Goal: Task Accomplishment & Management: Manage account settings

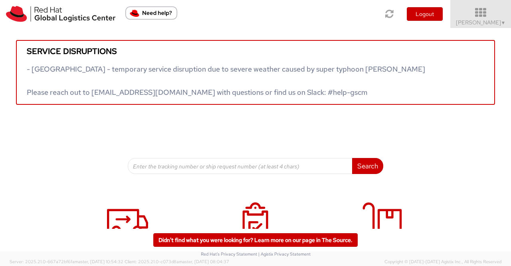
click at [501, 23] on span "▼" at bounding box center [503, 23] width 5 height 6
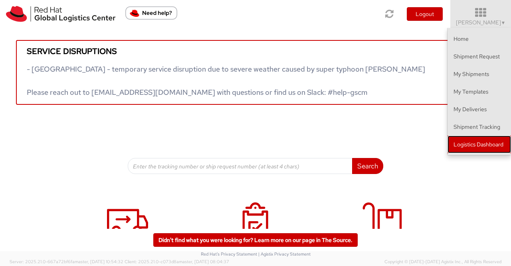
click at [482, 148] on link "Logistics Dashboard" at bounding box center [479, 144] width 63 height 18
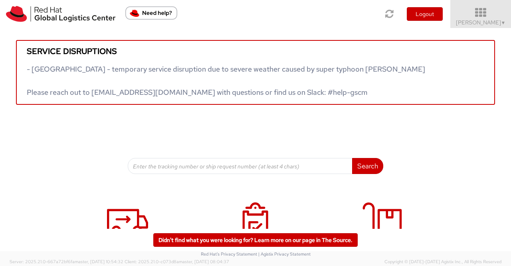
click at [501, 22] on span "▼" at bounding box center [503, 23] width 5 height 6
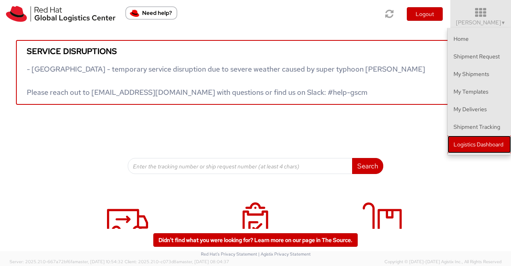
click at [483, 148] on link "Logistics Dashboard" at bounding box center [479, 144] width 63 height 18
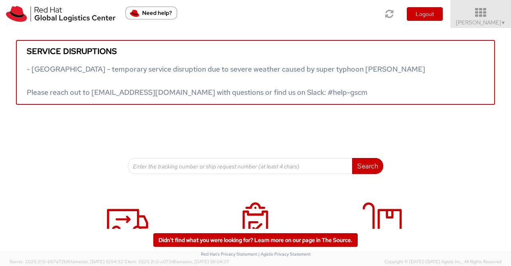
click at [492, 24] on span "Sumitra Hansdah ▼" at bounding box center [481, 22] width 50 height 7
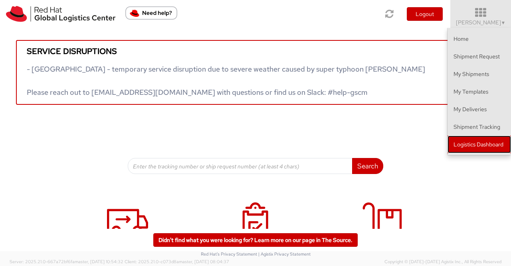
click at [469, 140] on link "Logistics Dashboard" at bounding box center [479, 144] width 63 height 18
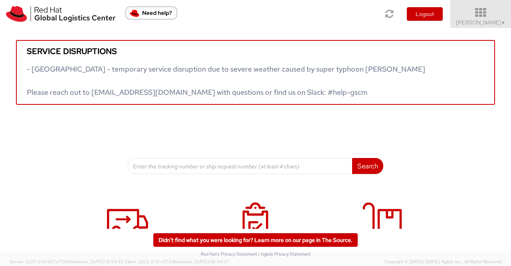
click at [503, 22] on span "▼" at bounding box center [503, 23] width 5 height 6
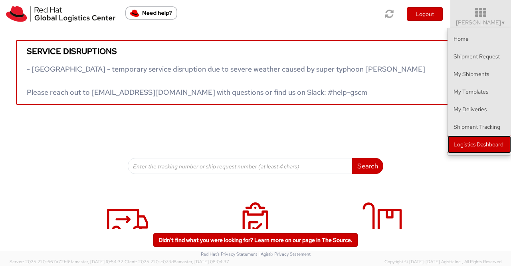
click at [470, 144] on link "Logistics Dashboard" at bounding box center [479, 144] width 63 height 18
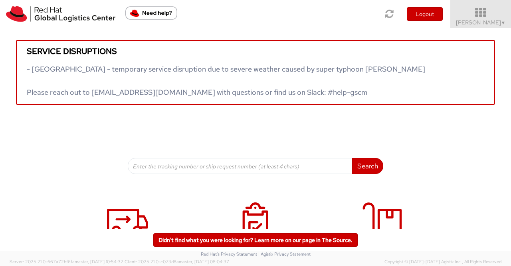
click at [506, 22] on link "Sumitra Hansdah ▼" at bounding box center [480, 14] width 61 height 28
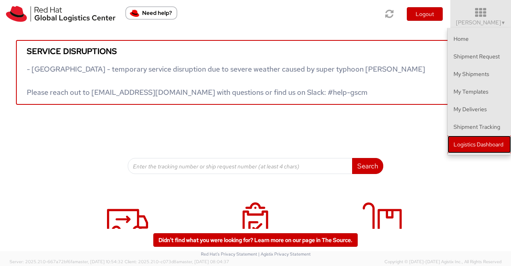
click at [497, 141] on link "Logistics Dashboard" at bounding box center [479, 144] width 63 height 18
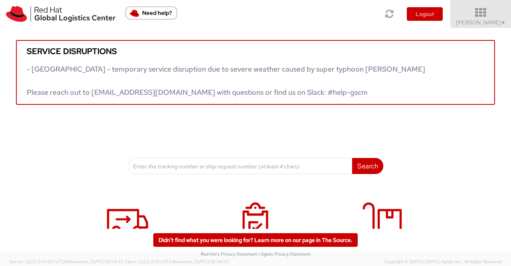
click at [486, 24] on span "Sumitra Hansdah ▼" at bounding box center [481, 22] width 50 height 7
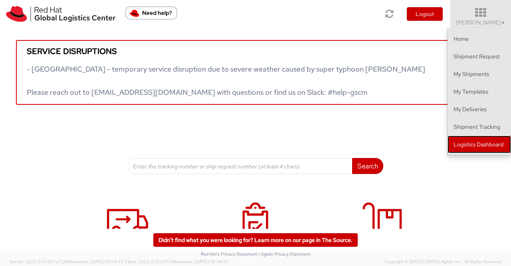
click at [480, 142] on link "Logistics Dashboard" at bounding box center [479, 144] width 63 height 18
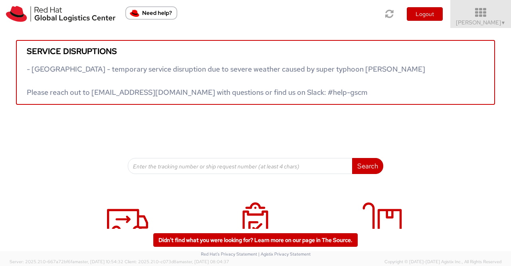
click at [498, 24] on span "Sumitra Hansdah ▼" at bounding box center [481, 22] width 50 height 7
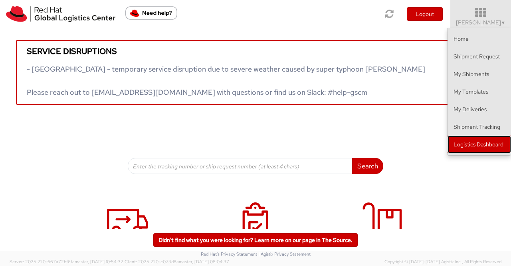
click at [489, 145] on link "Logistics Dashboard" at bounding box center [479, 144] width 63 height 18
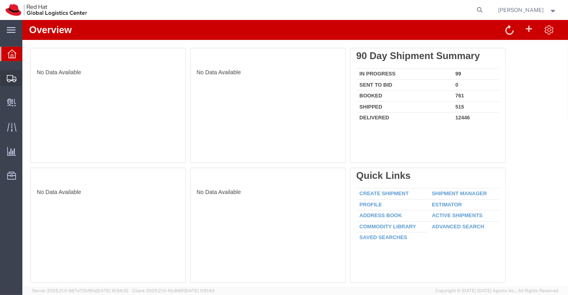
click at [0, 0] on span "Shipment Manager" at bounding box center [0, 0] width 0 height 0
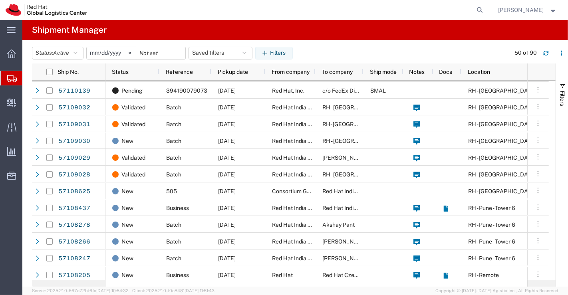
scroll to position [266, 0]
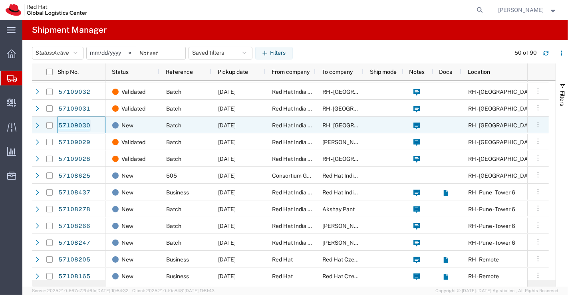
click at [74, 124] on link "57109030" at bounding box center [74, 125] width 33 height 13
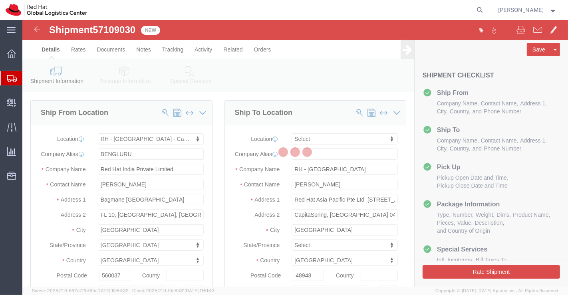
select select "37925"
select select
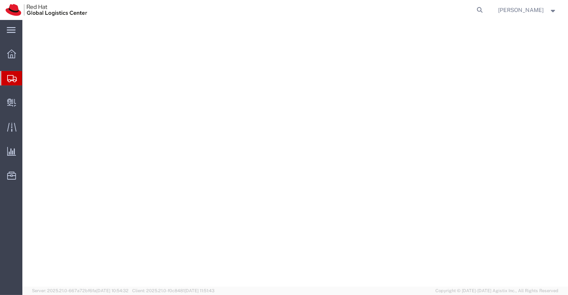
select select "37925"
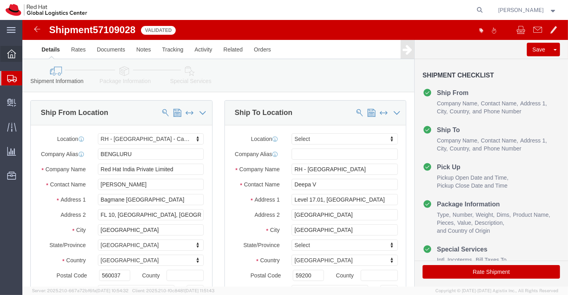
click at [10, 53] on icon at bounding box center [11, 54] width 9 height 9
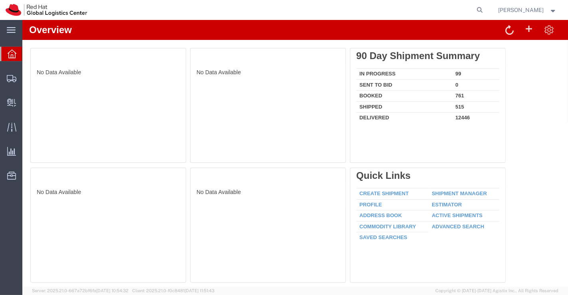
drag, startPoint x: 480, startPoint y: 11, endPoint x: 471, endPoint y: 6, distance: 9.8
click at [480, 11] on icon at bounding box center [479, 9] width 11 height 11
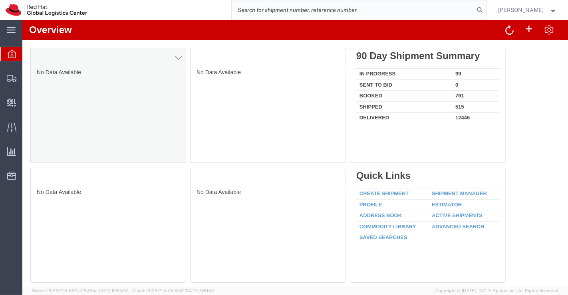
paste input "20904800873"
type input "20904800873"
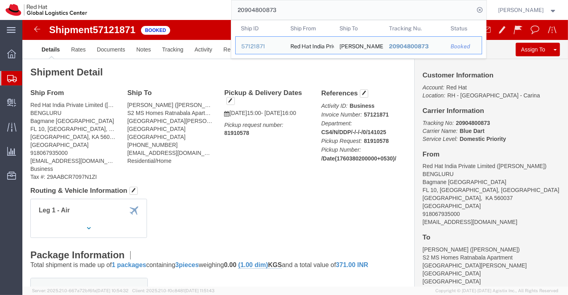
click div "Shipment Detail Ship From Red Hat India Private Limited (Mohana Anantha) BENGLU…"
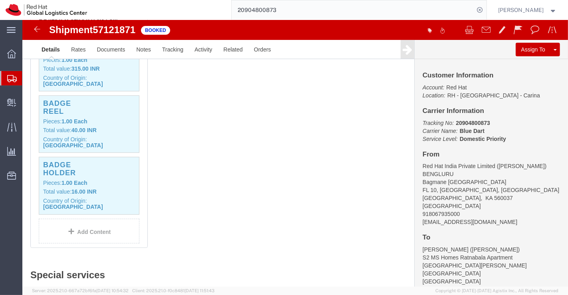
scroll to position [355, 0]
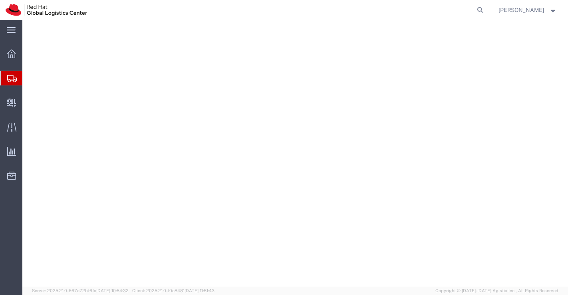
select select "37925"
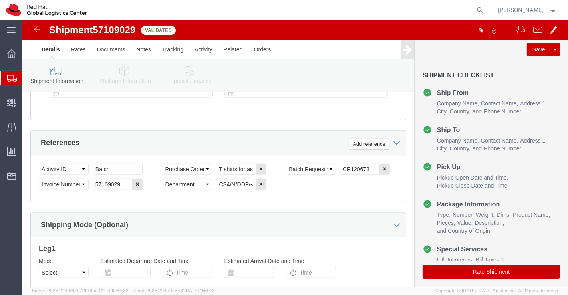
scroll to position [503, 0]
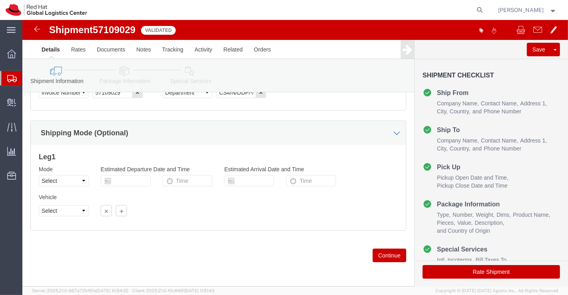
click icon
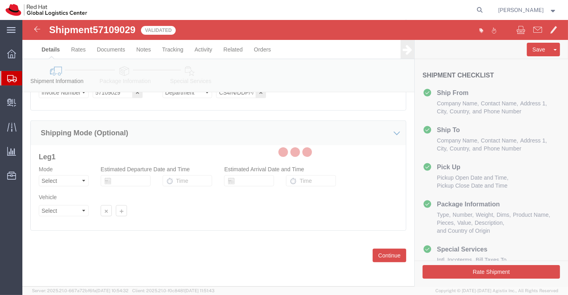
scroll to position [43, 0]
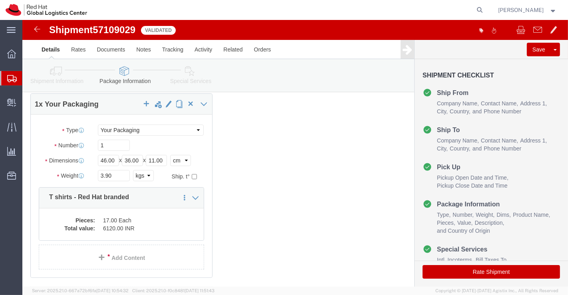
click icon
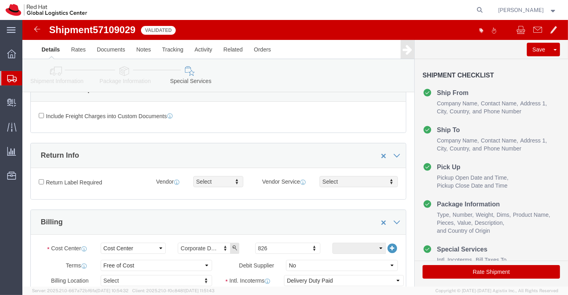
click icon
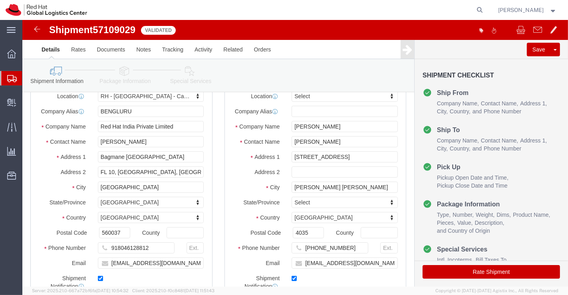
click icon
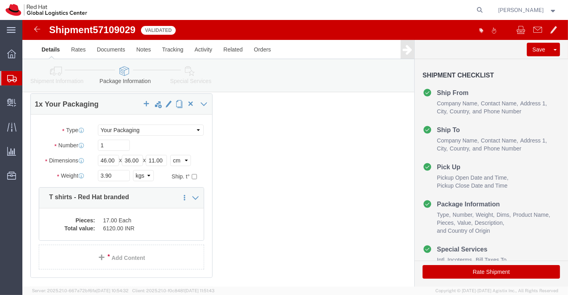
click icon
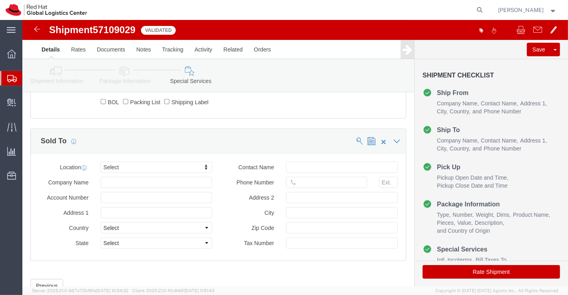
scroll to position [490, 0]
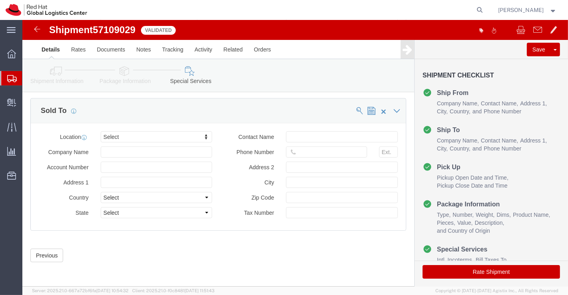
click button "Rate Shipment"
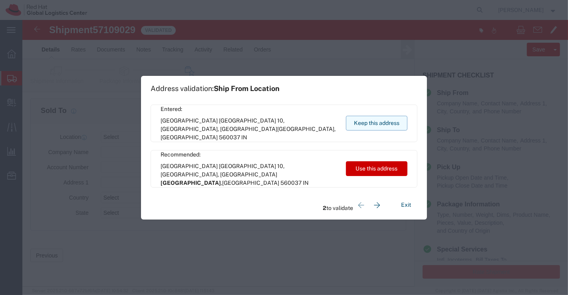
click at [363, 124] on button "Keep this address" at bounding box center [376, 123] width 61 height 15
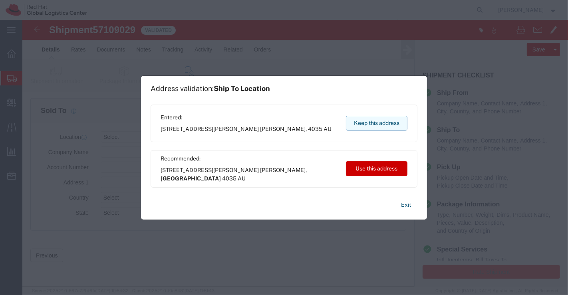
click at [376, 122] on button "Keep this address" at bounding box center [376, 123] width 61 height 15
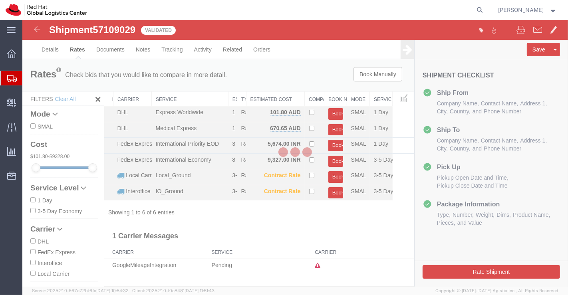
scroll to position [0, 0]
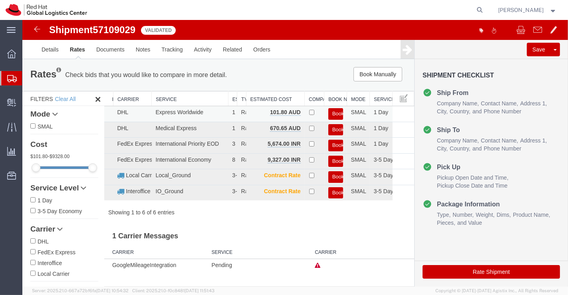
click at [335, 111] on button "Book" at bounding box center [335, 114] width 15 height 12
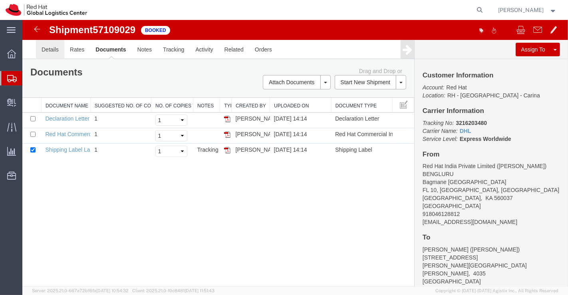
click at [50, 50] on link "Details" at bounding box center [50, 49] width 28 height 19
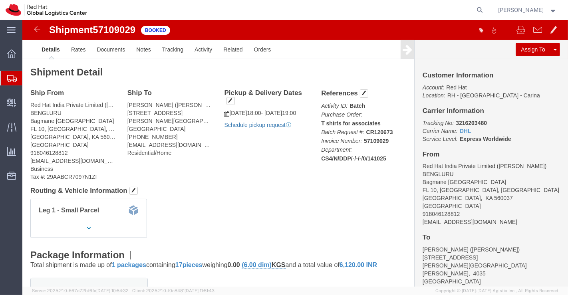
click link "Schedule pickup request"
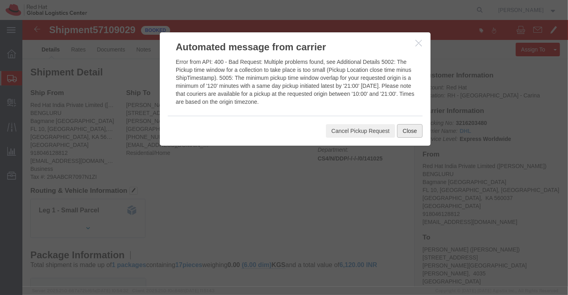
click button "Close"
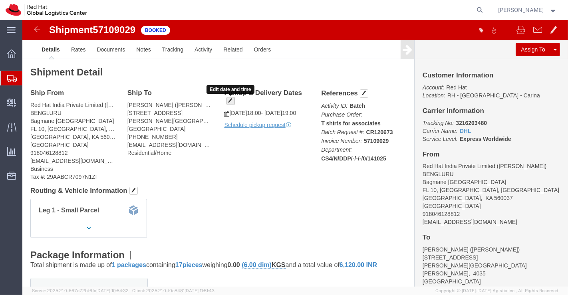
click span "button"
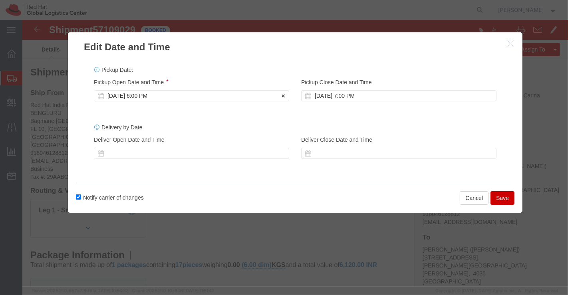
click div "[DATE] 6:00 PM"
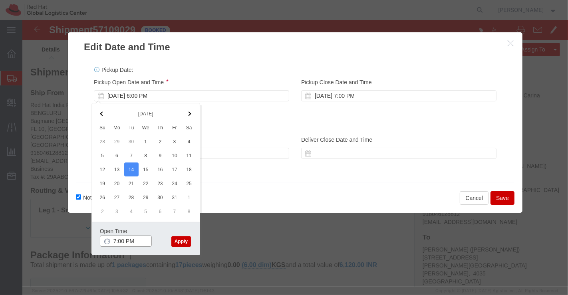
type input "7:00 PM"
click button "Apply"
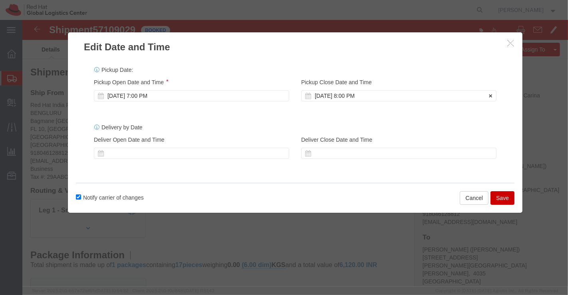
click div "[DATE] 8:00 PM"
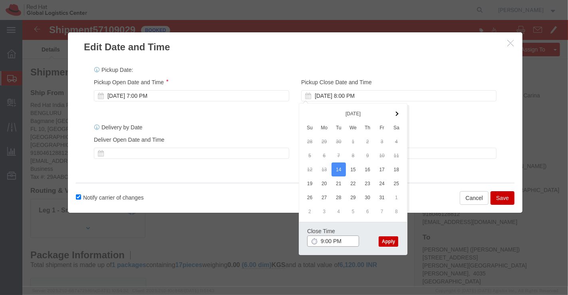
type input "9:00 PM"
click button "Apply"
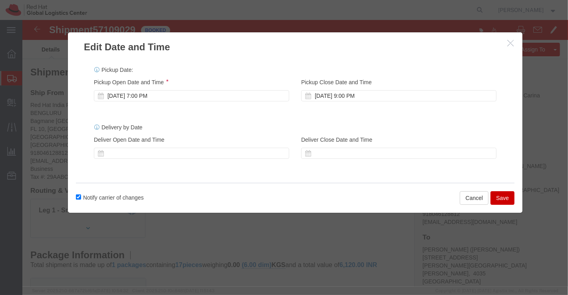
drag, startPoint x: 480, startPoint y: 179, endPoint x: 481, endPoint y: 174, distance: 5.6
click button "Save"
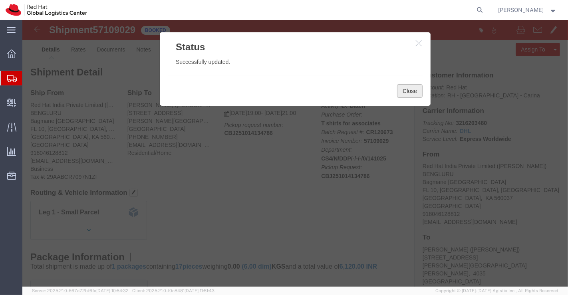
click button "Close"
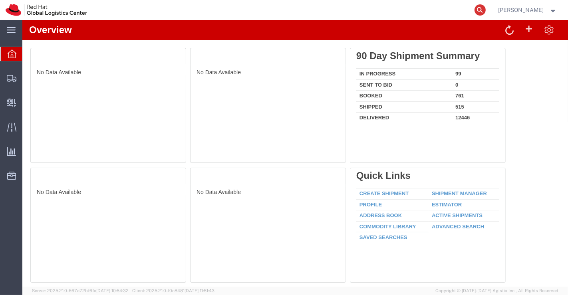
click at [477, 6] on icon at bounding box center [479, 9] width 11 height 11
paste input ":394225600751"
click at [238, 10] on input ":394225600751" at bounding box center [353, 9] width 243 height 19
type input "394225600751"
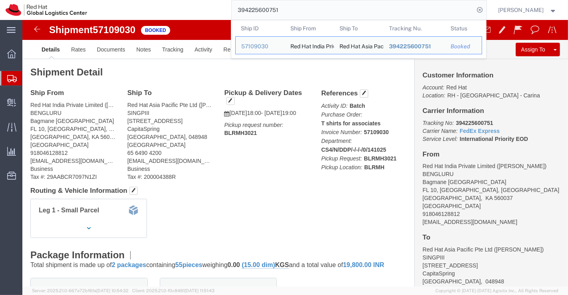
drag, startPoint x: 361, startPoint y: 251, endPoint x: 139, endPoint y: 10, distance: 328.4
click at [139, 10] on div "394225600751 Ship ID Ship From Ship To Tracking Nu. Status Ship ID 57109030 Shi…" at bounding box center [290, 10] width 394 height 20
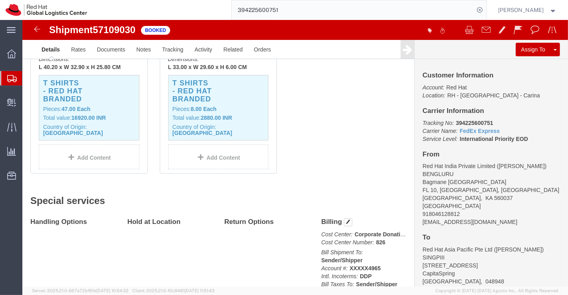
scroll to position [176, 0]
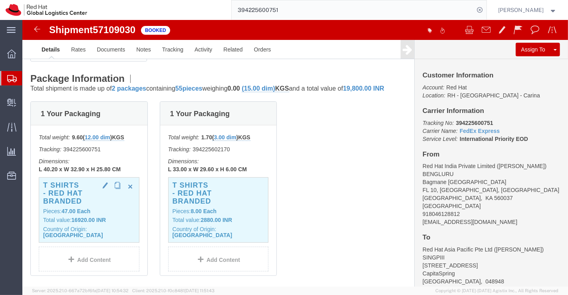
click h3 "T shirts - Red Hat branded"
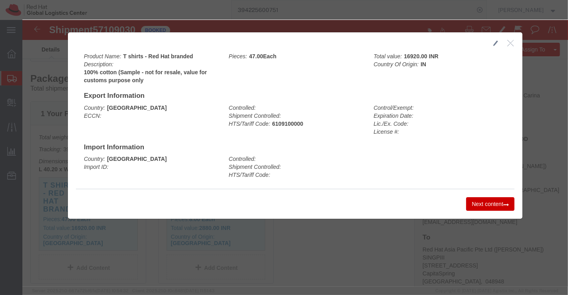
click button "button"
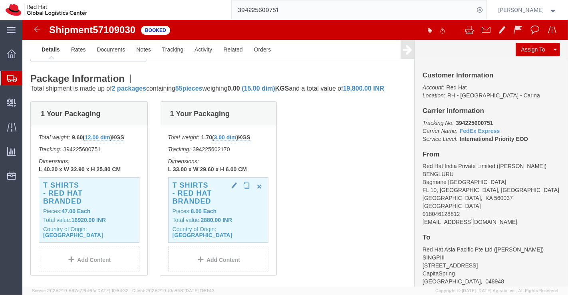
click p "Pieces: 8.00 Each"
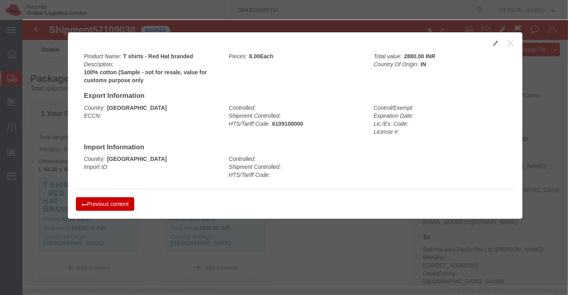
click icon "button"
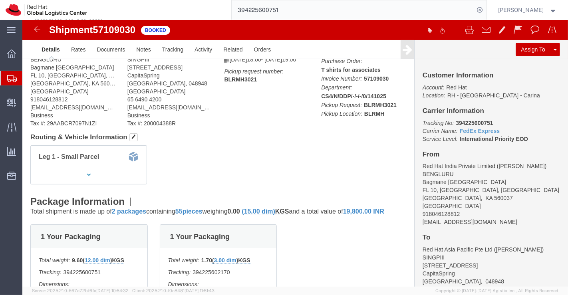
scroll to position [0, 0]
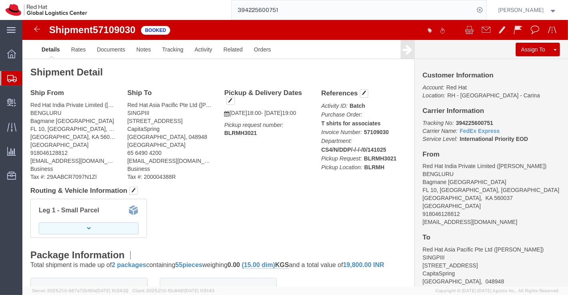
click button "button"
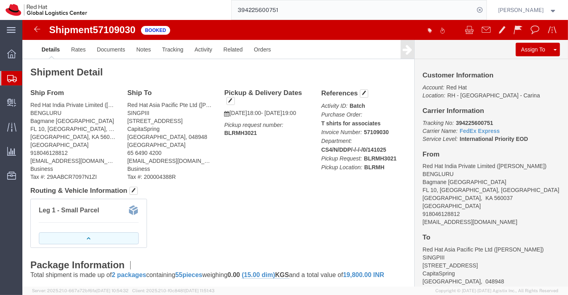
click icon "button"
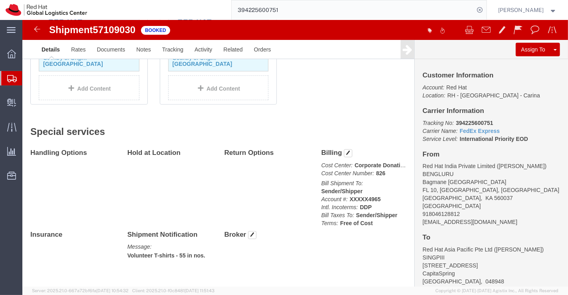
scroll to position [354, 0]
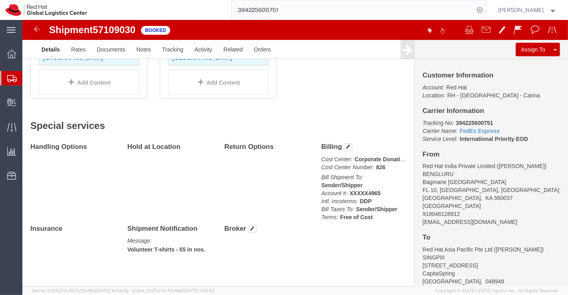
click div "1 Your Packaging Total weight: 9.60 ( 12.00 dim ) KGS Tracking: 394225600751 Di…"
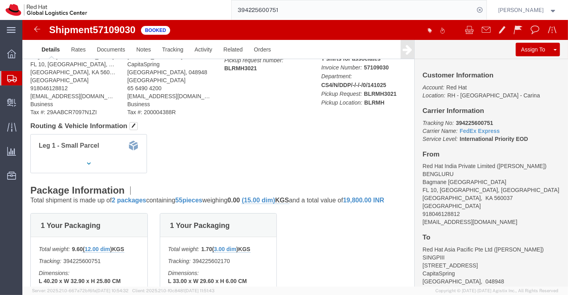
scroll to position [0, 0]
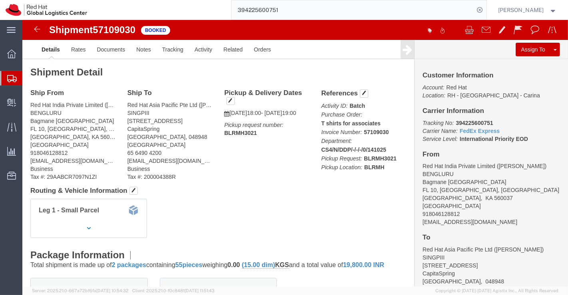
click div "Leg 1 - Small Parcel"
click link "Documents"
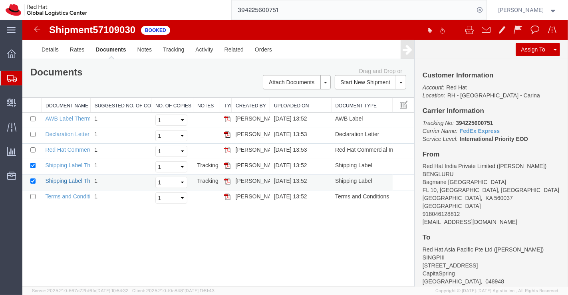
click at [59, 182] on link "Shipping Label Thermal" at bounding box center [74, 181] width 59 height 6
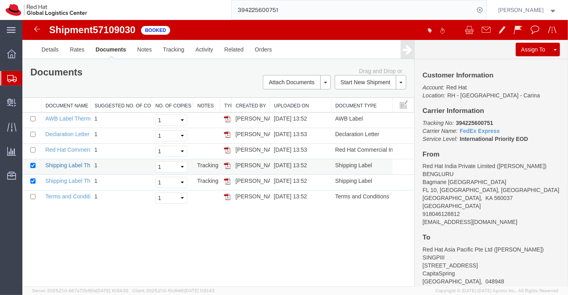
click at [74, 163] on link "Shipping Label Thermal" at bounding box center [74, 165] width 59 height 6
drag, startPoint x: 70, startPoint y: 147, endPoint x: 22, endPoint y: 84, distance: 79.8
click at [70, 147] on link "Red Hat Commercial Invoice" at bounding box center [80, 150] width 71 height 6
click at [69, 147] on link "Red Hat Commercial Invoice" at bounding box center [80, 150] width 71 height 6
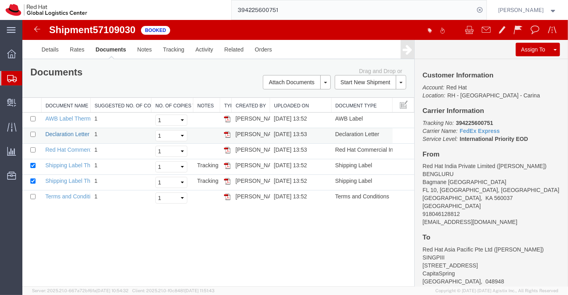
click at [61, 135] on link "Declaration Letter" at bounding box center [67, 134] width 44 height 6
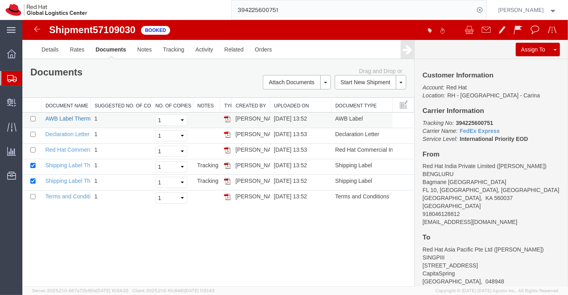
click at [72, 117] on link "AWB Label Thermal" at bounding box center [70, 118] width 50 height 6
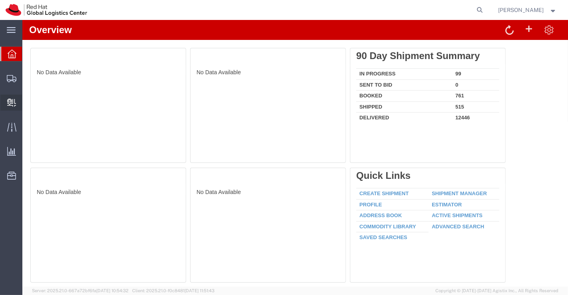
click at [0, 0] on span "Create Delivery" at bounding box center [0, 0] width 0 height 0
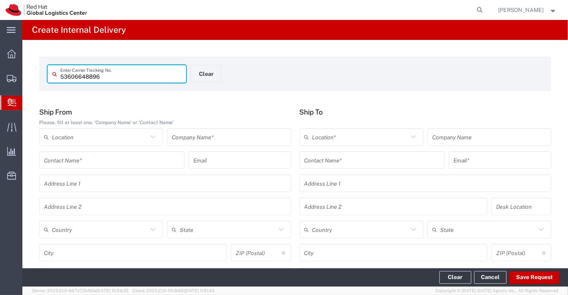
type input "53606648896"
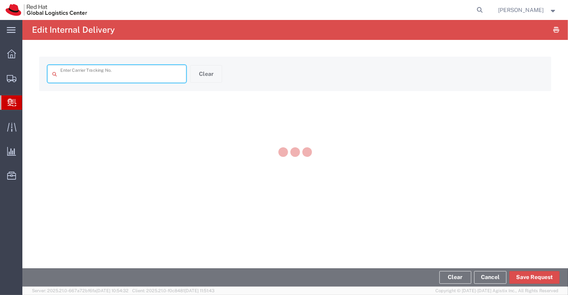
type input "53606648896"
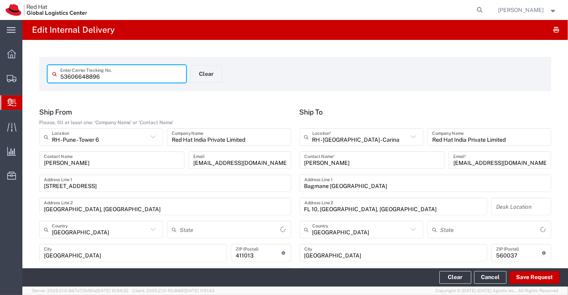
type input "Your Packaging"
type input "Ground"
type input "[GEOGRAPHIC_DATA]"
type input "Mahārāshtra"
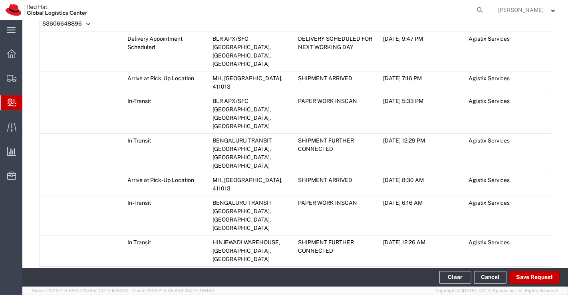
scroll to position [513, 0]
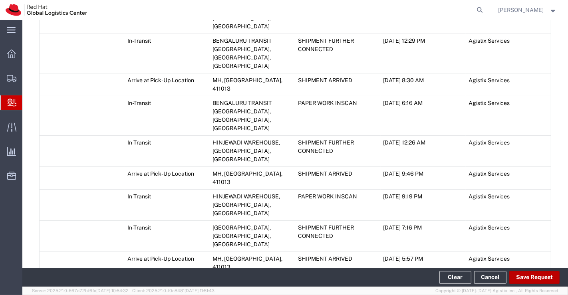
click at [540, 274] on button "Save Request" at bounding box center [534, 277] width 50 height 13
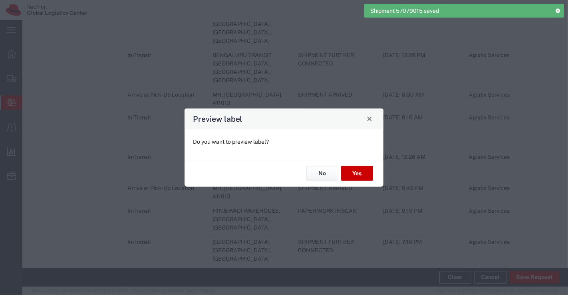
type input "Your Packaging"
type input "Ground"
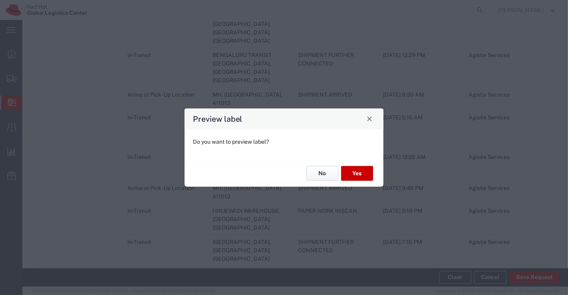
click at [317, 172] on button "No" at bounding box center [322, 173] width 32 height 15
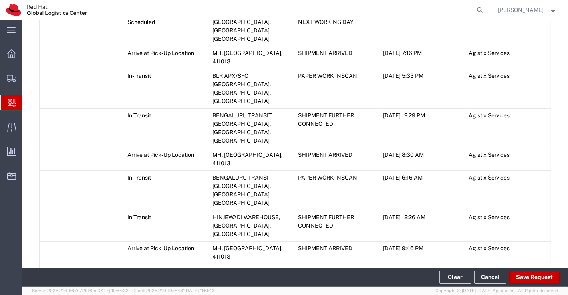
scroll to position [557, 0]
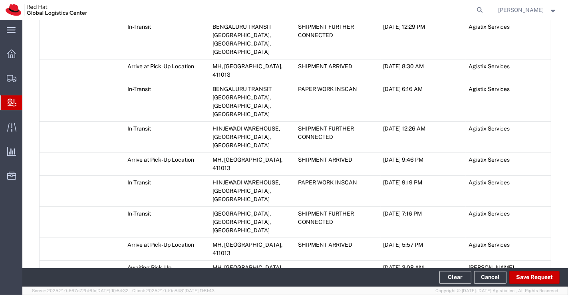
click at [40, 282] on icon at bounding box center [42, 285] width 7 height 6
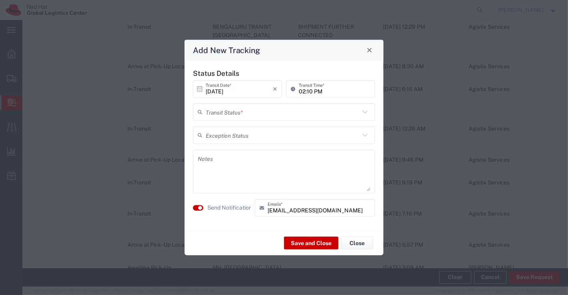
click at [365, 111] on icon at bounding box center [365, 112] width 10 height 10
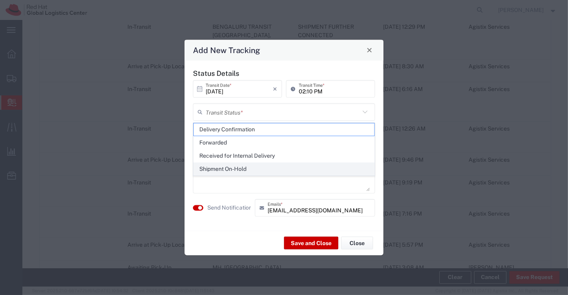
click at [345, 166] on span "Shipment On-Hold" at bounding box center [284, 169] width 181 height 12
type input "Shipment On-Hold"
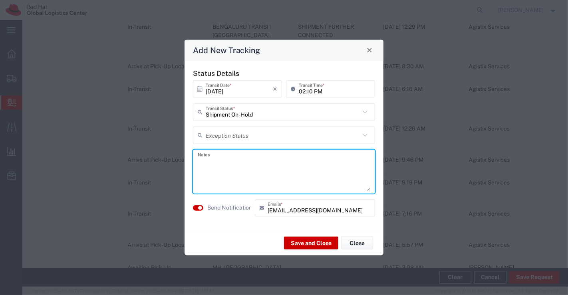
click at [307, 161] on textarea at bounding box center [284, 171] width 172 height 39
type textarea "package received on 14th Oct 2025."
click at [319, 239] on button "Save and Close" at bounding box center [311, 243] width 54 height 13
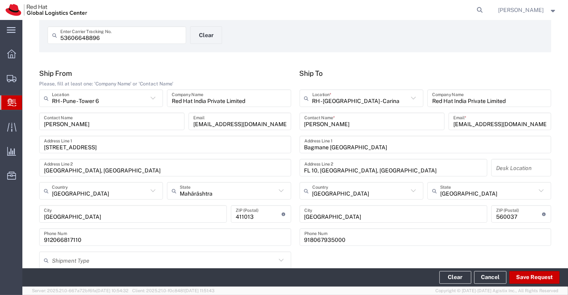
scroll to position [0, 0]
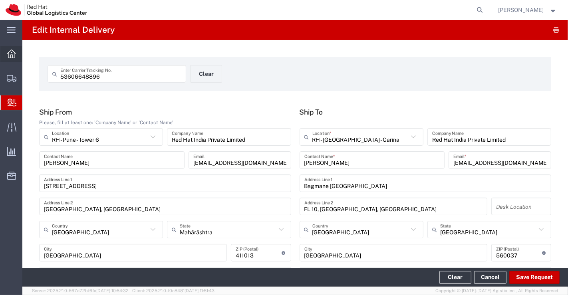
drag, startPoint x: 12, startPoint y: 53, endPoint x: 14, endPoint y: 49, distance: 4.2
click at [12, 53] on icon at bounding box center [11, 54] width 9 height 9
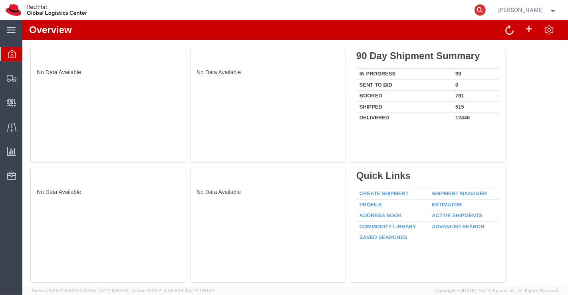
click at [481, 8] on icon at bounding box center [479, 9] width 11 height 11
paste input "20904800873"
type input "20904800873"
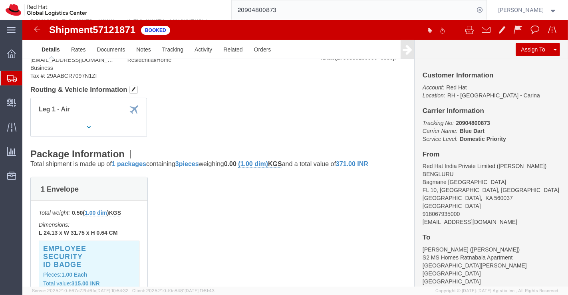
scroll to position [133, 0]
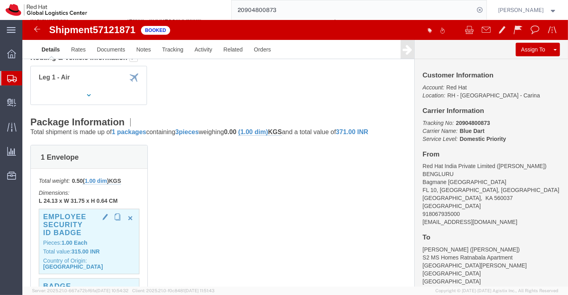
click b "1.00"
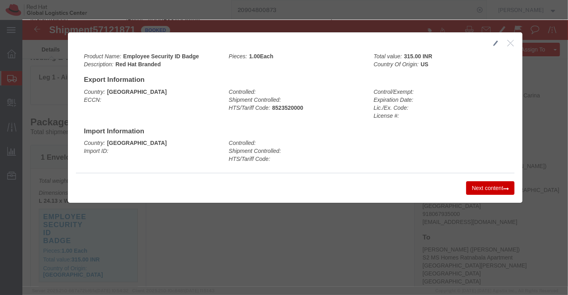
click button "Next content"
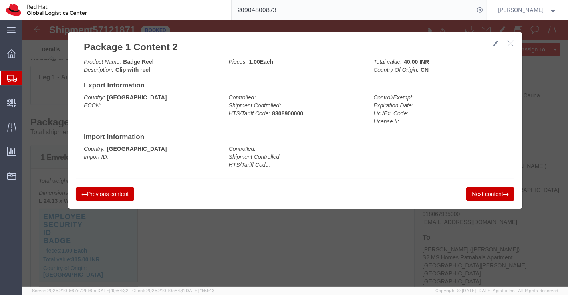
click button "Next content"
click button "button"
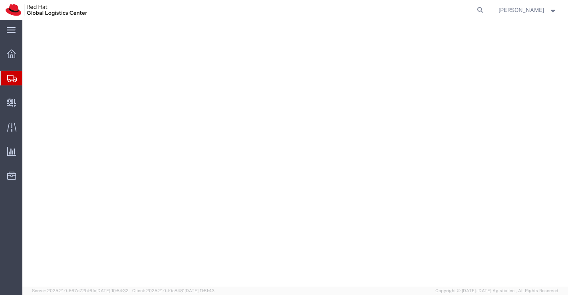
select select "37925"
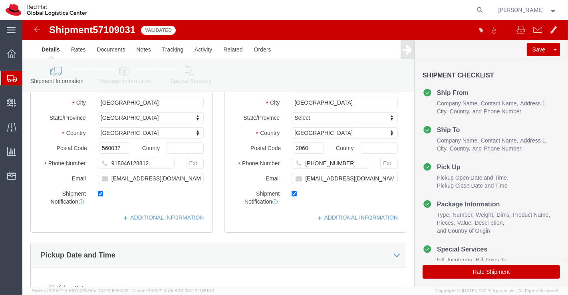
scroll to position [133, 0]
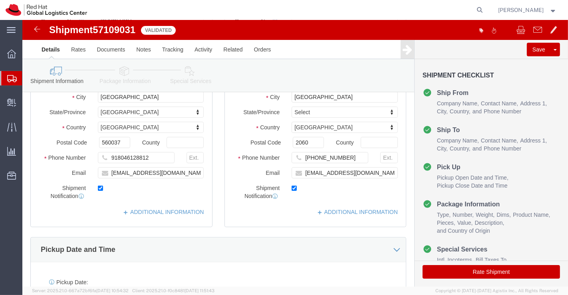
click icon
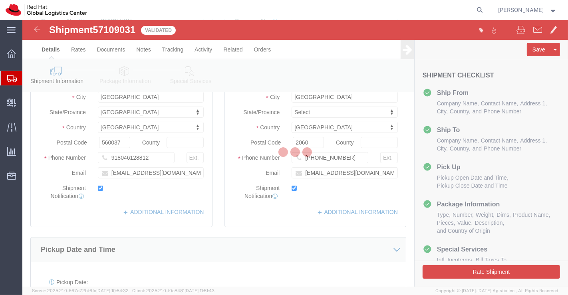
click div
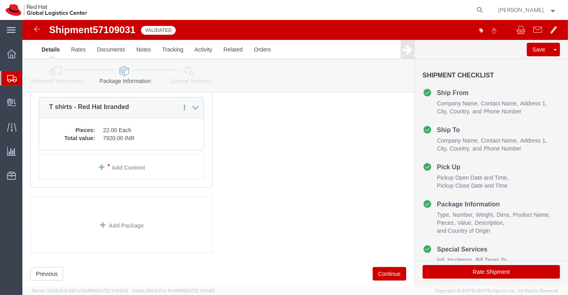
scroll to position [43, 0]
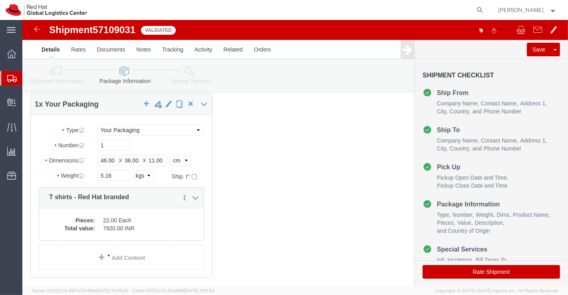
click icon
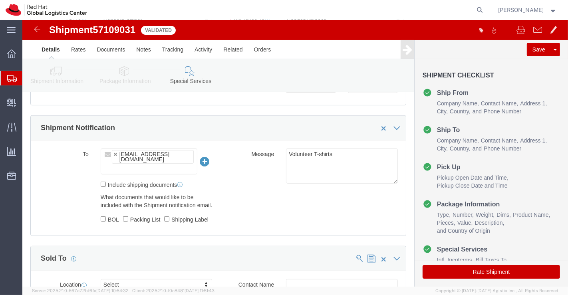
scroll to position [442, 0]
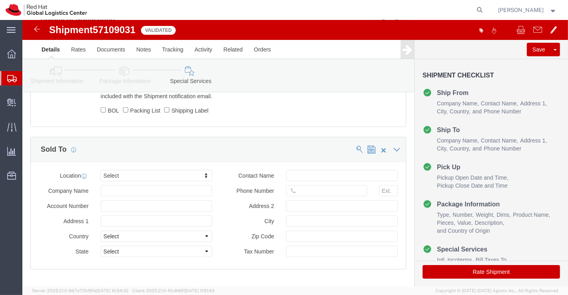
click button "Rate Shipment"
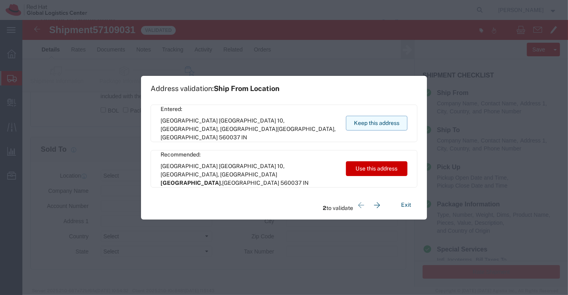
click at [395, 123] on button "Keep this address" at bounding box center [376, 123] width 61 height 15
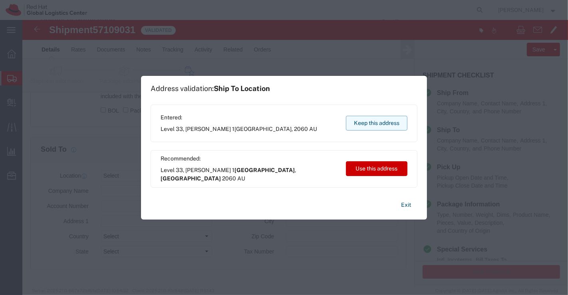
click at [369, 119] on button "Keep this address" at bounding box center [376, 123] width 61 height 15
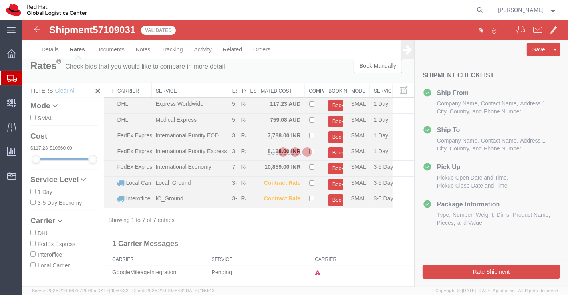
scroll to position [0, 0]
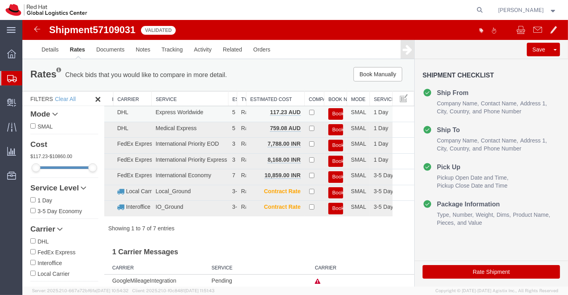
click at [333, 113] on button "Book" at bounding box center [335, 114] width 15 height 12
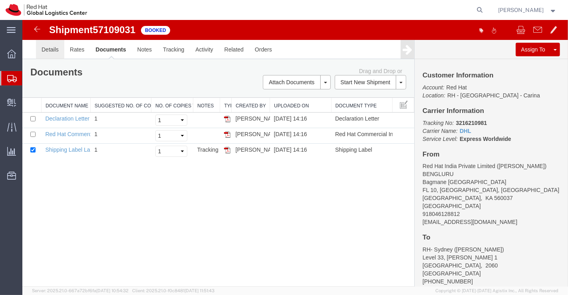
click at [51, 49] on link "Details" at bounding box center [50, 49] width 28 height 19
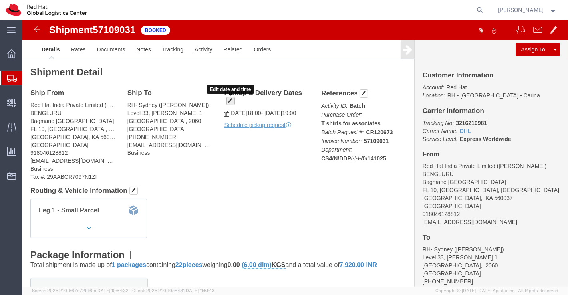
click span "button"
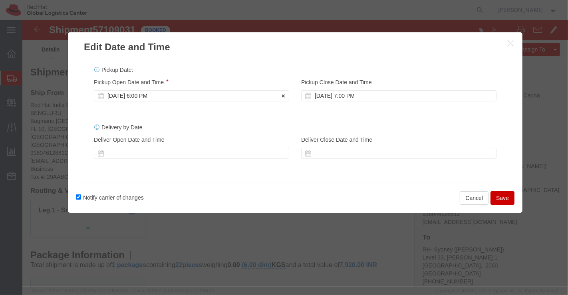
click div "[DATE] 6:00 PM"
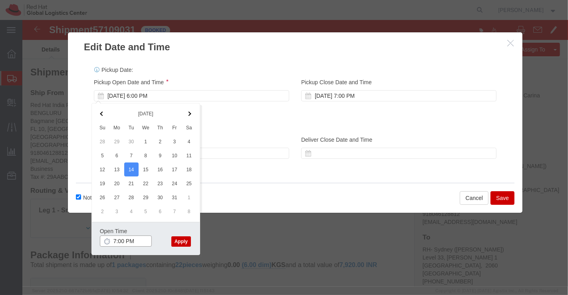
type input "7:00 PM"
click button "Apply"
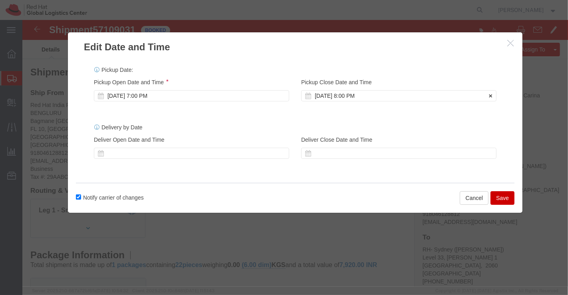
click div "[DATE] 8:00 PM"
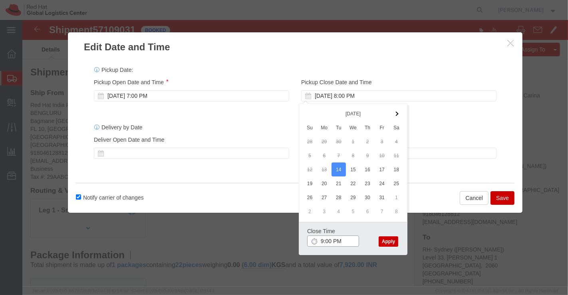
type input "9:00 PM"
click button "Apply"
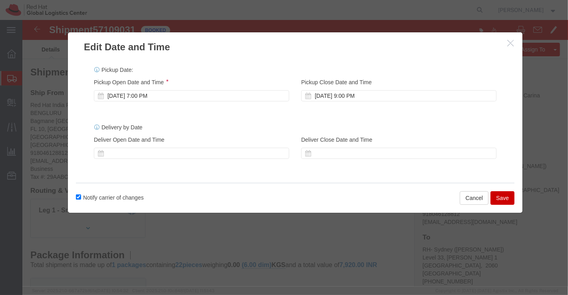
click button "Save"
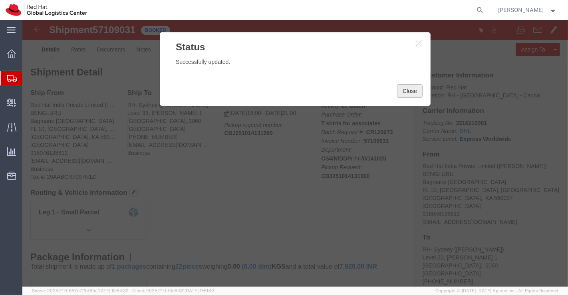
click button "Close"
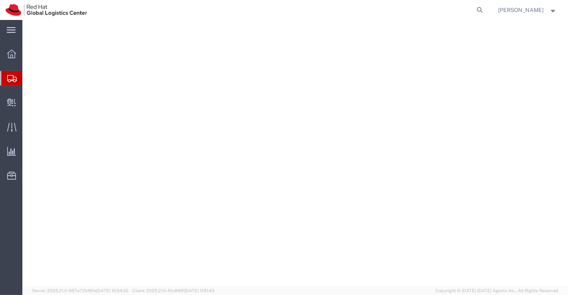
select select "37925"
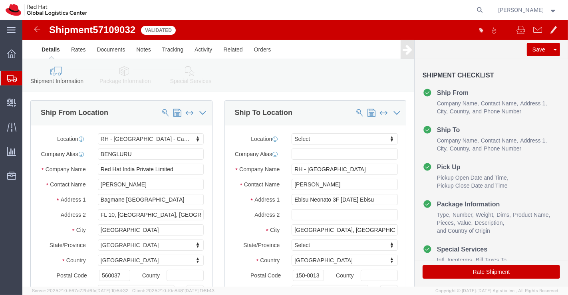
click icon
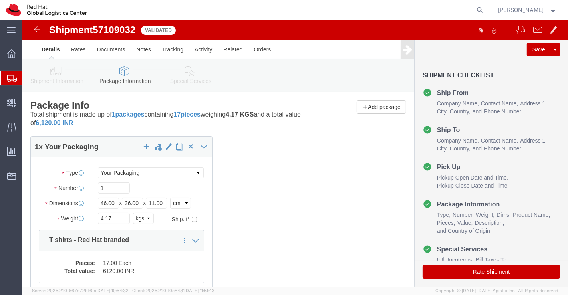
click icon
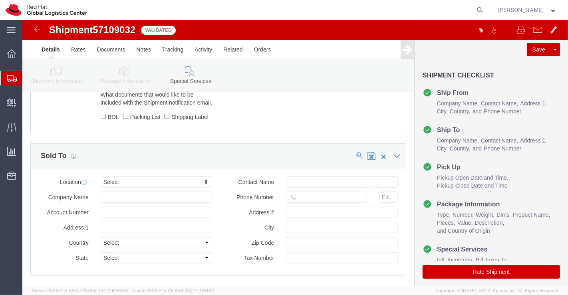
scroll to position [490, 0]
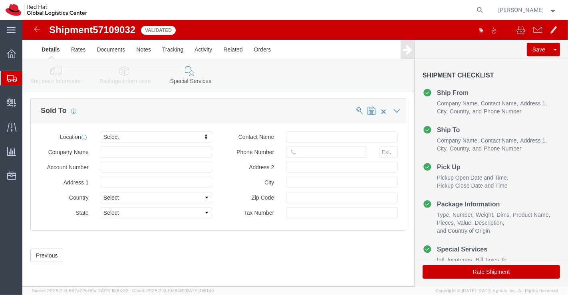
click button "Rate Shipment"
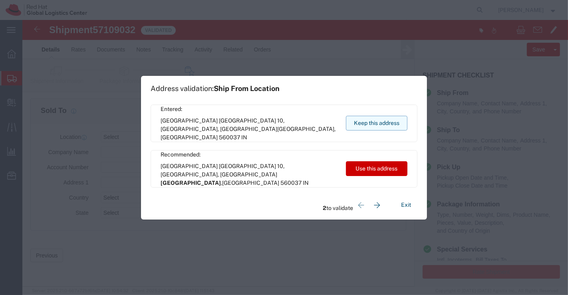
click at [389, 119] on button "Keep this address" at bounding box center [376, 123] width 61 height 15
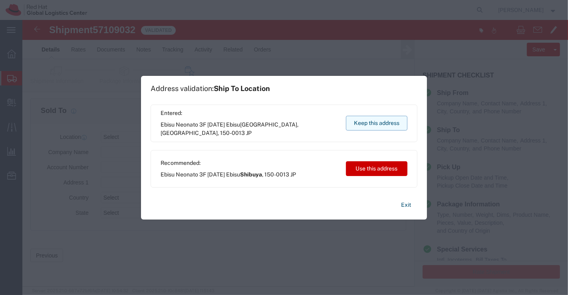
click at [389, 119] on button "Keep this address" at bounding box center [376, 123] width 61 height 15
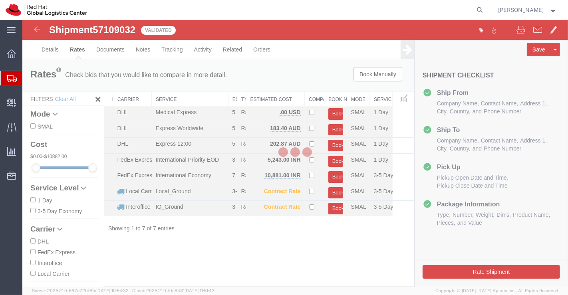
scroll to position [0, 0]
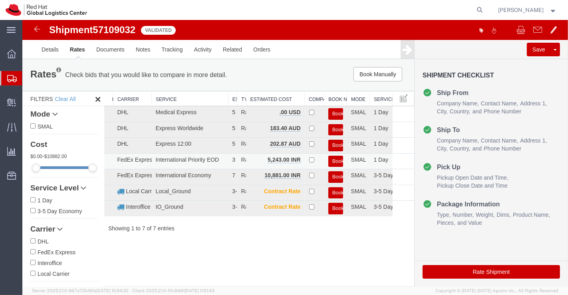
click at [335, 158] on button "Book" at bounding box center [335, 162] width 15 height 12
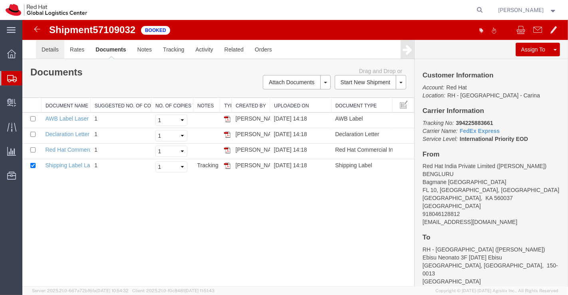
click at [45, 52] on link "Details" at bounding box center [50, 49] width 28 height 19
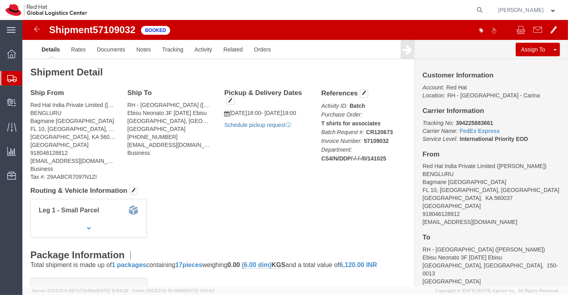
click link "Schedule pickup request"
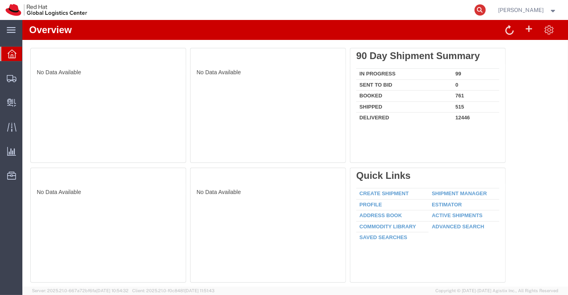
click at [483, 10] on icon at bounding box center [479, 9] width 11 height 11
paste input "20902332360"
type input "20902332360"
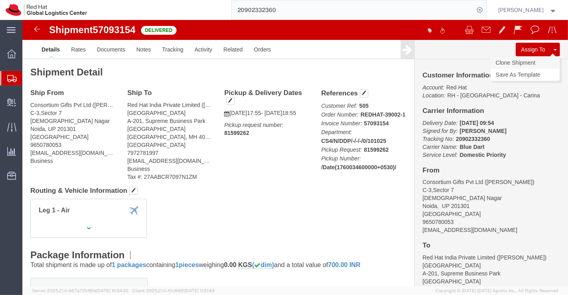
drag, startPoint x: 501, startPoint y: 42, endPoint x: 461, endPoint y: 8, distance: 52.1
click link "Clone Shipment"
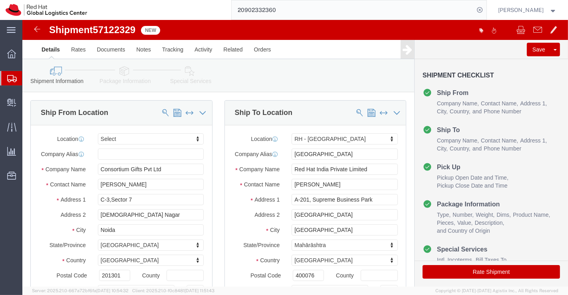
select select
select select "37986"
drag, startPoint x: 322, startPoint y: 131, endPoint x: 255, endPoint y: 128, distance: 67.2
click div "Location RH - Mumbai My Profile Location RH - Amsterdam - MSO RH - Amsterdam Da…"
drag, startPoint x: 355, startPoint y: 156, endPoint x: 261, endPoint y: 157, distance: 93.8
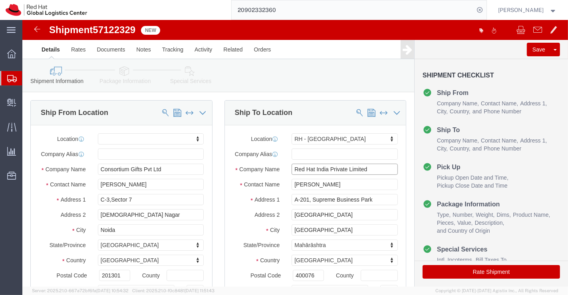
click div "Red Hat India Private Limited"
paste input "Mr Vinay Mulugund"
type input "Mr Vinay Mulugund"
drag, startPoint x: 333, startPoint y: 172, endPoint x: 253, endPoint y: 170, distance: 80.7
click div "Contact Name Nachiket Tatwadi"
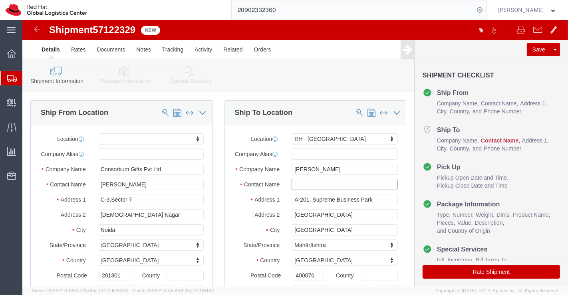
paste input "Mr Vinay Mulugund"
type input "Mr Vinay Mulugund"
drag, startPoint x: 356, startPoint y: 186, endPoint x: 257, endPoint y: 178, distance: 99.8
click div "Location RH - Mumbai My Profile Location RH - Amsterdam - MSO RH - Amsterdam Da…"
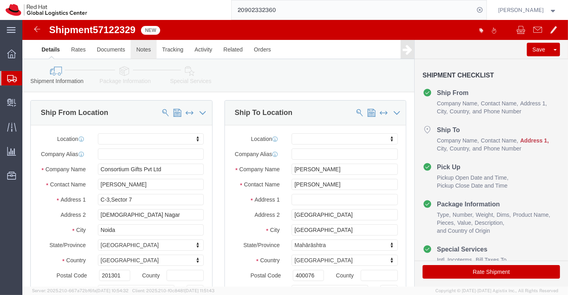
select select
paste input "20A shree nilaya yelahanka new town chikkabomasandra 7th main 5"
type input "20A shree nilaya yelahanka new town chikkabomasandra 7th main 5"
select select
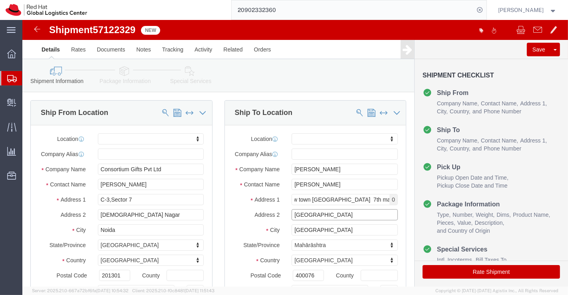
scroll to position [0, 0]
drag, startPoint x: 346, startPoint y: 202, endPoint x: 254, endPoint y: 197, distance: 91.6
click div "Address 2 Hiranandani Gardens"
paste input "chikkabomasandra 7th main 5th cross"
type input "chikkabomasandra 7th main 5th cross"
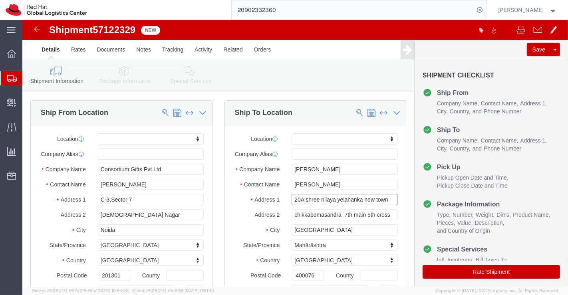
click input "20A shree nilaya yelahanka new town chikkabomasandra 7th main 5"
type input "c"
select select
paste input "20A shree nilaya yelahanka new town"
type input "20A shree nilaya yelahanka new town"
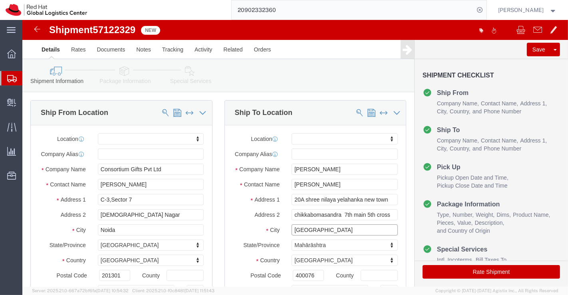
select select
drag, startPoint x: 301, startPoint y: 217, endPoint x: 249, endPoint y: 215, distance: 52.4
click div "City MUMBAI"
select select
paste input "Bangalore"
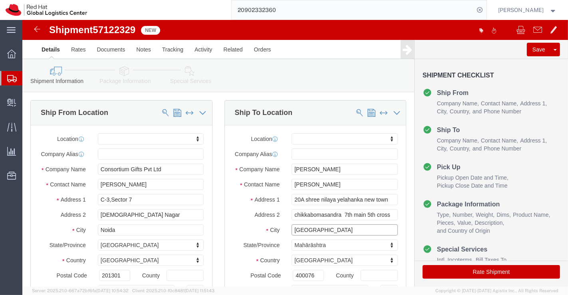
type input "Bangalore"
select select
type input "Kar"
select select
select select "KA"
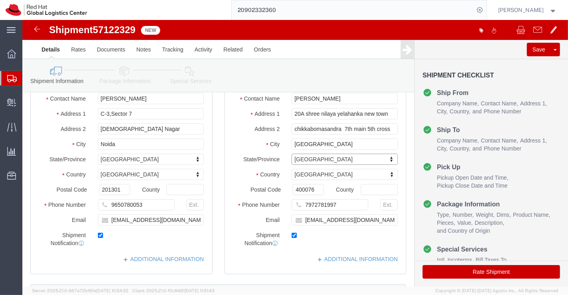
scroll to position [89, 0]
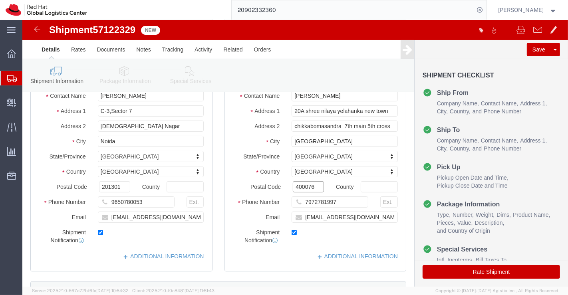
drag, startPoint x: 292, startPoint y: 172, endPoint x: 262, endPoint y: 170, distance: 30.8
click div "400076"
select select
drag, startPoint x: 323, startPoint y: 188, endPoint x: 274, endPoint y: 184, distance: 49.2
click div "7972781997"
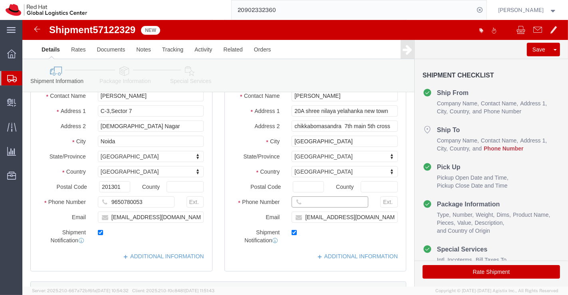
paste input "9343457600"
type input "9343457600"
click input "Postal Code"
paste input "560065"
type input "560065"
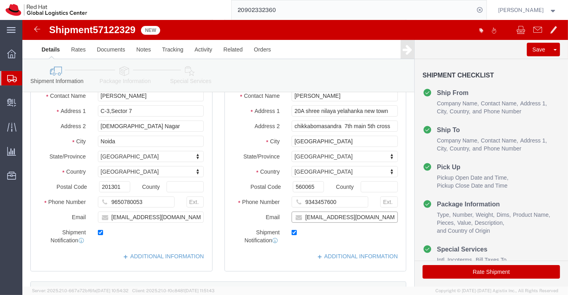
select select
drag, startPoint x: 353, startPoint y: 201, endPoint x: 274, endPoint y: 189, distance: 80.0
click div "Location My Profile Location RH - Amsterdam - MSO RH - Amsterdam Data Center RH…"
checkbox input "false"
paste input "vmulugun@redhat.com"
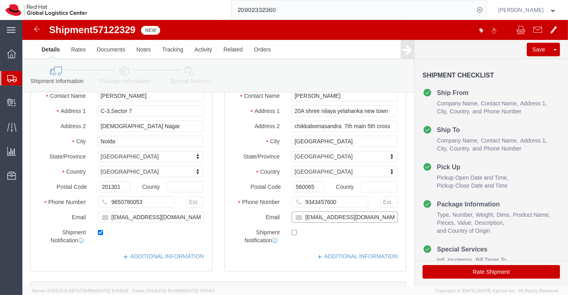
type input "vmulugun@redhat.com"
checkbox input "true"
click div "ADDITIONAL INFORMATION"
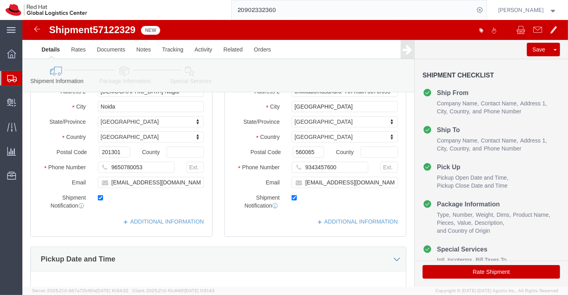
scroll to position [133, 0]
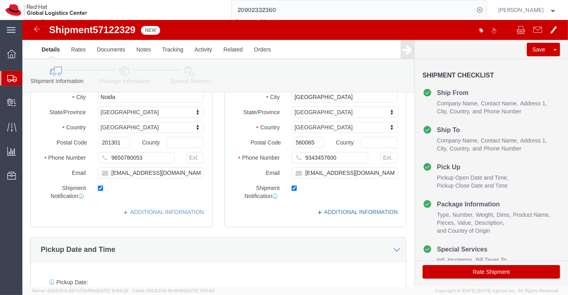
click link "ADDITIONAL INFORMATION"
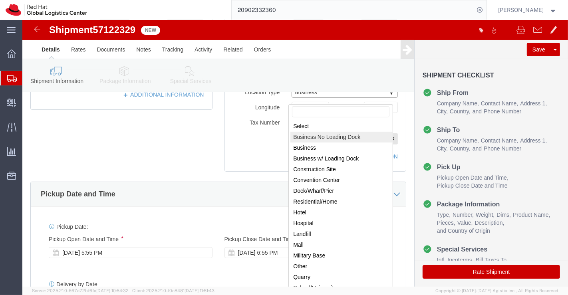
scroll to position [266, 0]
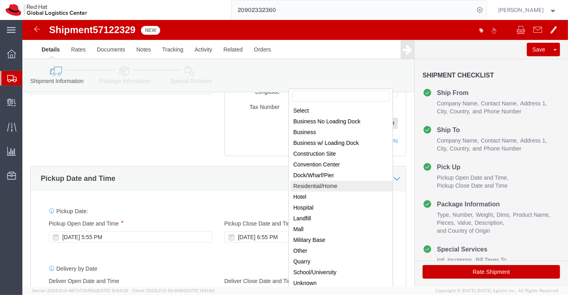
select select "HOME"
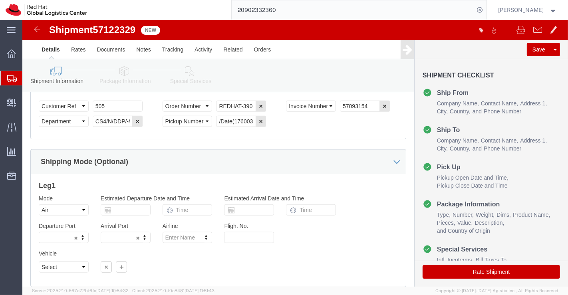
scroll to position [532, 0]
click icon "button"
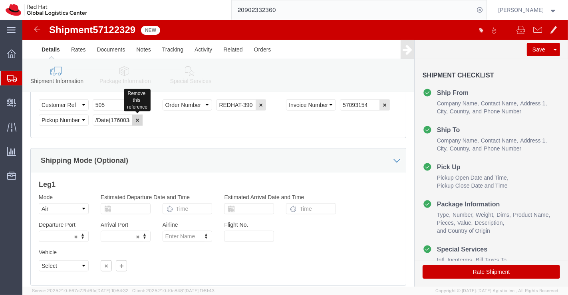
click icon "button"
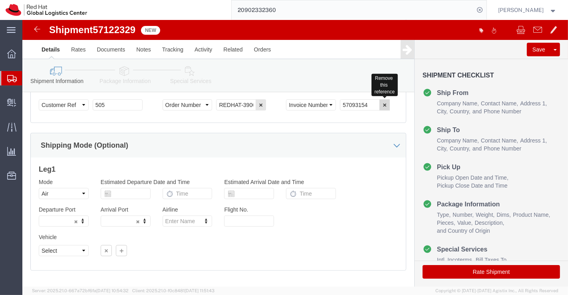
click icon "button"
drag, startPoint x: 227, startPoint y: 90, endPoint x: 181, endPoint y: 91, distance: 46.3
click div "Select Account Type Activity ID Airline Appointment Number ASN Batch Request # …"
type input "0"
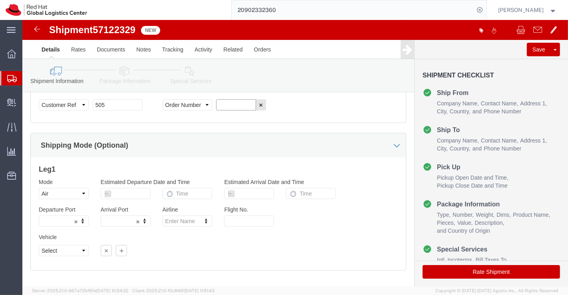
paste input "REDHAT-39014-1"
type input "REDHAT-39014-1"
click select "Select Air Less than Truckload Multi-Leg Ocean Freight Rail Small Parcel Truckl…"
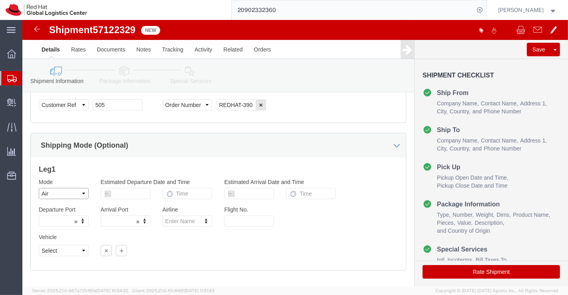
select select
click select "Select Air Less than Truckload Multi-Leg Ocean Freight Rail Small Parcel Truckl…"
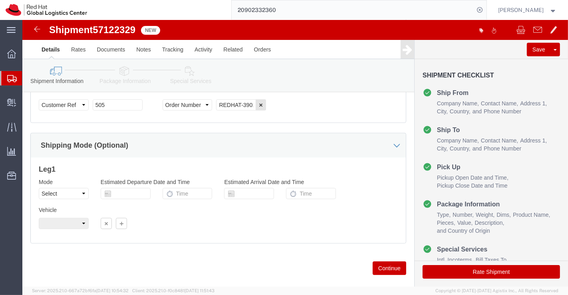
click icon
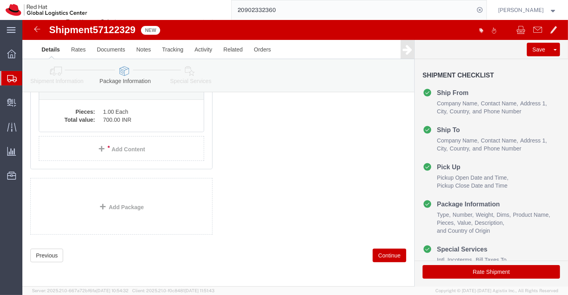
scroll to position [43, 0]
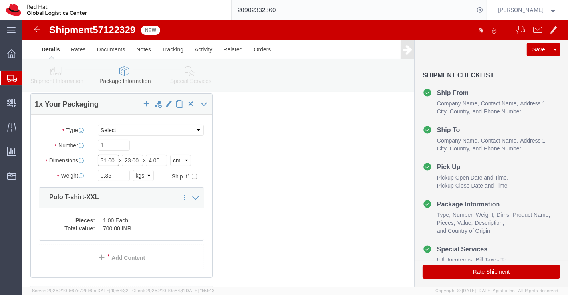
click input "31.00"
type input "30.00"
click input "23.00"
type input "22.00"
click input "4.00"
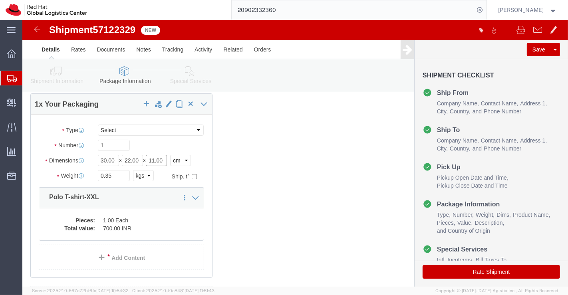
type input "11.00"
click input "0.35"
type input "0.9"
click div "1 x Your Packaging Package Type Select Case(s) Crate(s) Envelope Large Box Medi…"
click div "Pieces: 1.00 Each Total value: 700.00 INR"
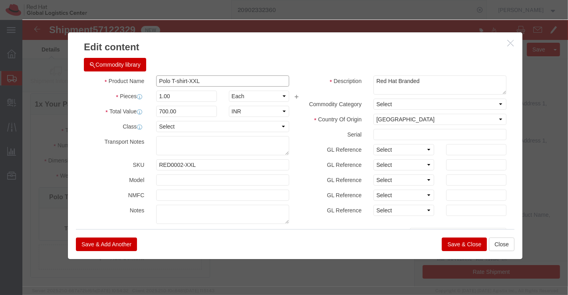
drag, startPoint x: 182, startPoint y: 60, endPoint x: 119, endPoint y: 56, distance: 62.8
click div "Product Name Polo T-shirt-XXL"
paste input "Sweater Fleece Pullover-XL"
type input "Sweater Fleece Pullover-XL"
drag, startPoint x: 181, startPoint y: 143, endPoint x: 113, endPoint y: 144, distance: 67.9
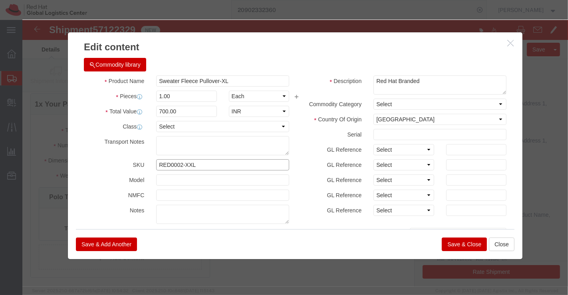
click div "SKU RED0002-XXL"
paste input "RED0005-XL"
type input "RED0005-XL"
click input "700.00"
type input "1200.00"
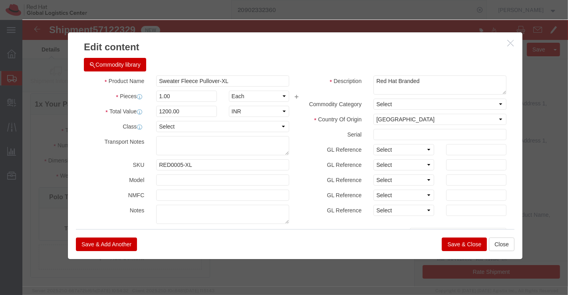
click div "Commodity library"
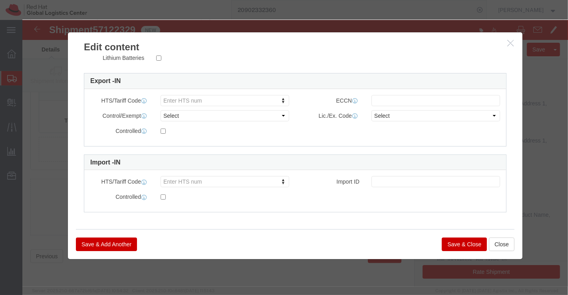
scroll to position [151, 0]
click button "Save & Close"
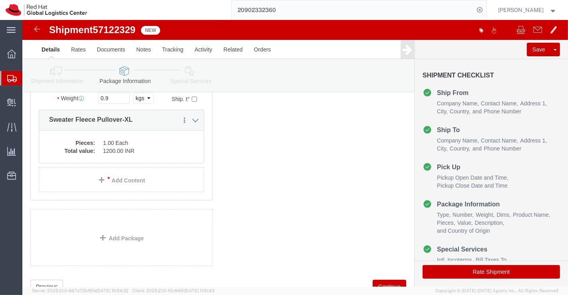
scroll to position [107, 0]
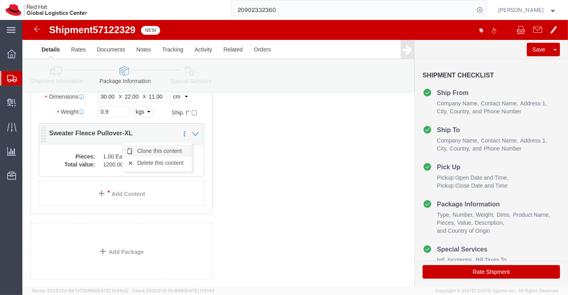
click link "Clone this content"
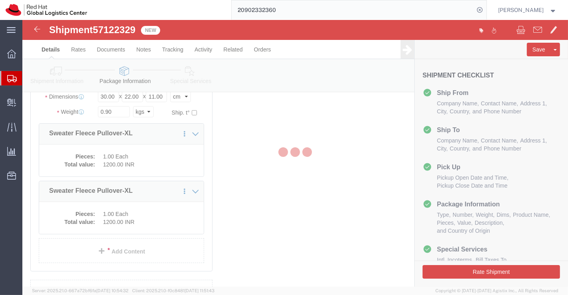
scroll to position [100, 0]
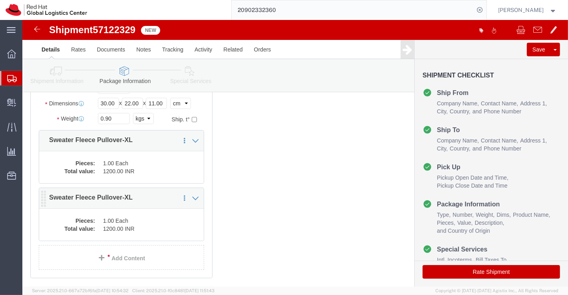
click dd "1.00 Each"
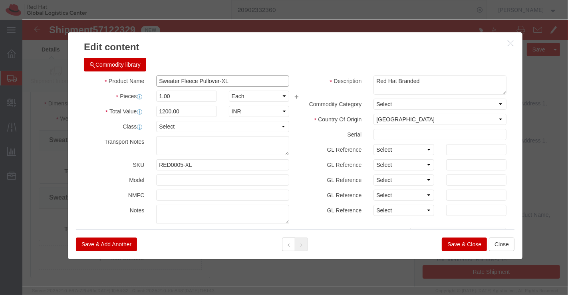
drag, startPoint x: 216, startPoint y: 60, endPoint x: 107, endPoint y: 64, distance: 108.3
click div "Product Name Sweater Fleece Pullover-XL"
paste input "Redhat Enterprise Linux 10 T-shirt-XL"
type input "Redhat Enterprise Linux 10 T-shirt-XL"
click input "1200.00"
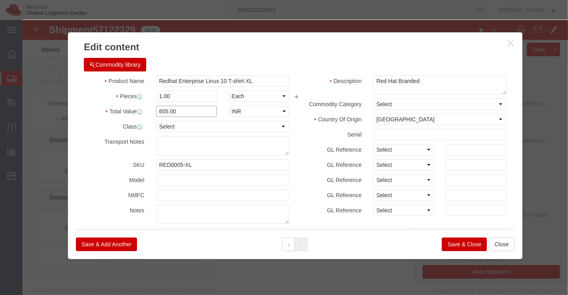
type input "605.00"
click div "Commodity library Product Name Redhat Enterprise Linux 10 T-shirt-XL Pieces 1.0…"
drag, startPoint x: 190, startPoint y: 141, endPoint x: 80, endPoint y: 143, distance: 109.4
click div "SKU RED0005-XL"
paste input "RED0078-XL"
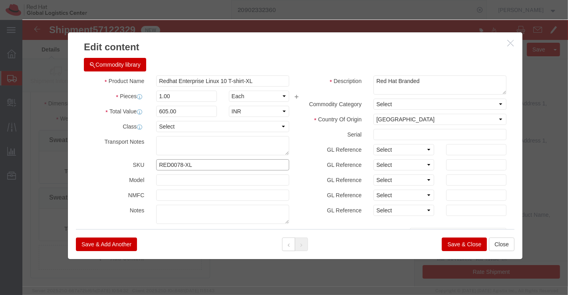
type input "RED0078-XL"
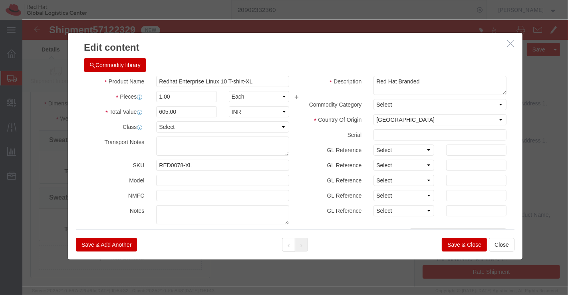
click h3 "Edit content"
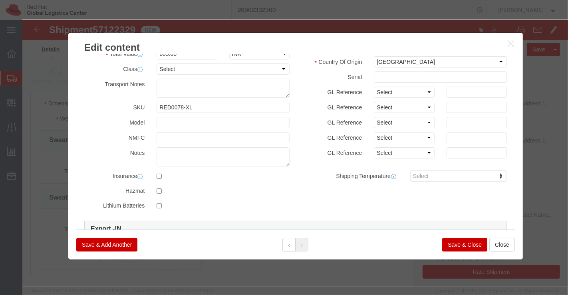
scroll to position [0, 0]
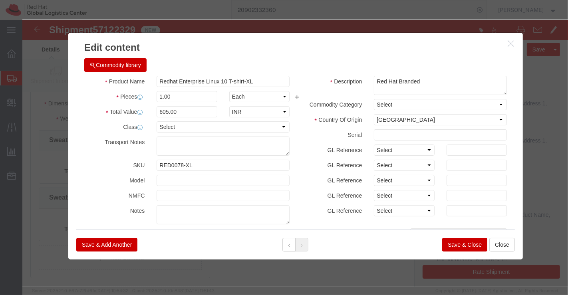
click button "Save & Close"
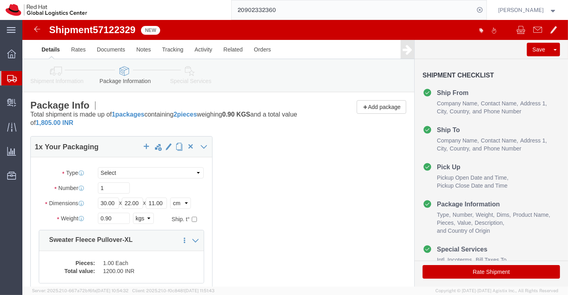
click icon
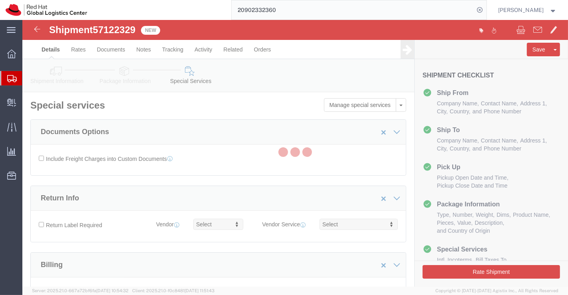
select select "COSTCENTER"
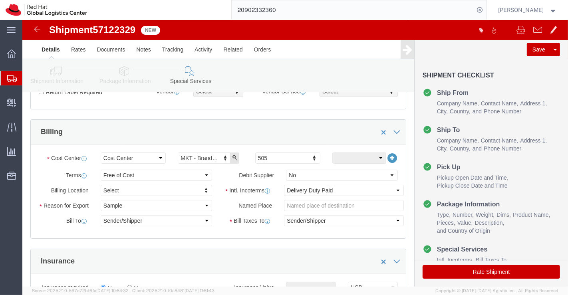
scroll to position [266, 0]
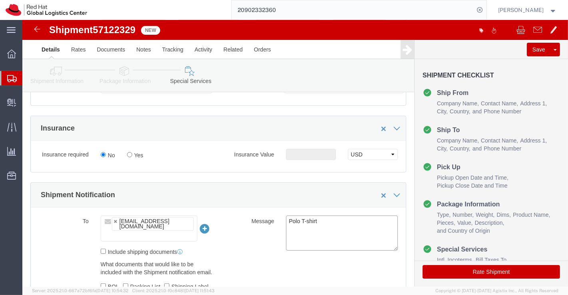
drag, startPoint x: 302, startPoint y: 199, endPoint x: 256, endPoint y: 198, distance: 46.3
click div "Polo T-shirt"
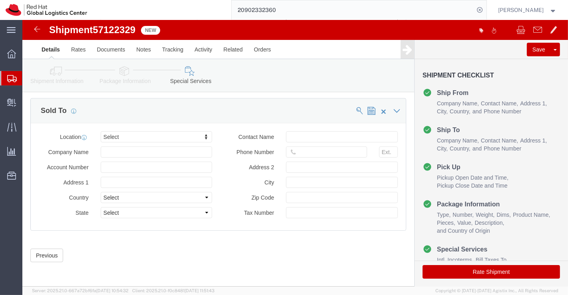
scroll to position [490, 0]
click button "Rate Shipment"
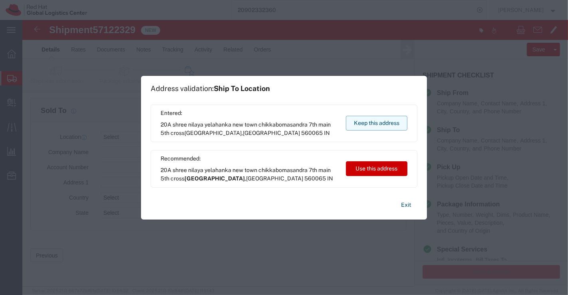
click at [383, 124] on button "Keep this address" at bounding box center [376, 123] width 61 height 15
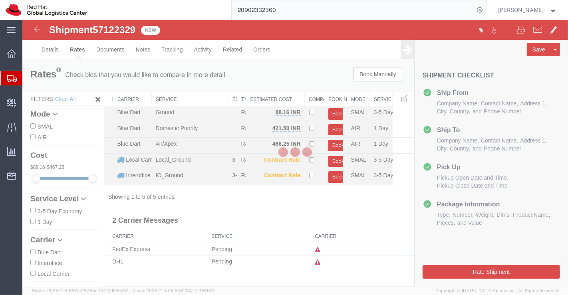
scroll to position [0, 0]
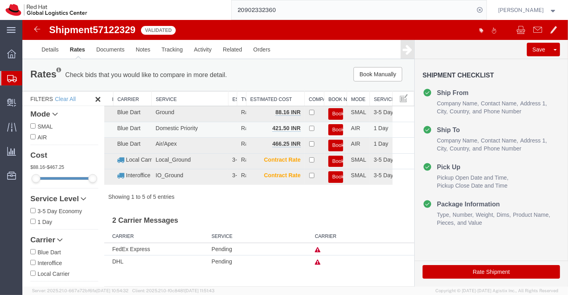
click at [338, 128] on button "Book" at bounding box center [335, 130] width 15 height 12
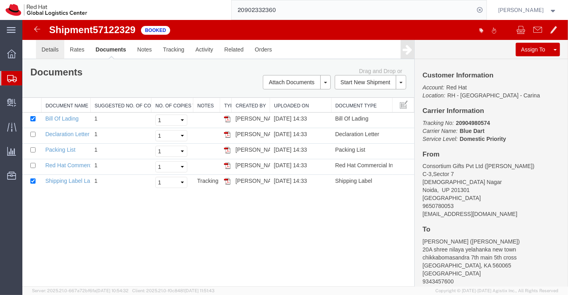
click at [44, 49] on link "Details" at bounding box center [50, 49] width 28 height 19
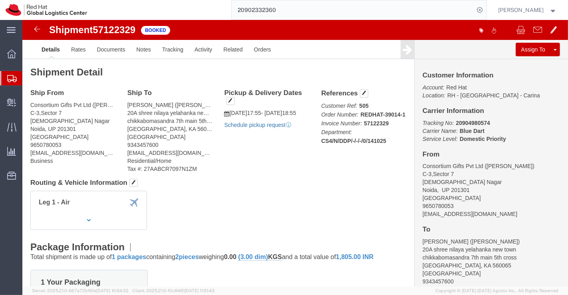
click link "Schedule pickup request"
click link "Documents"
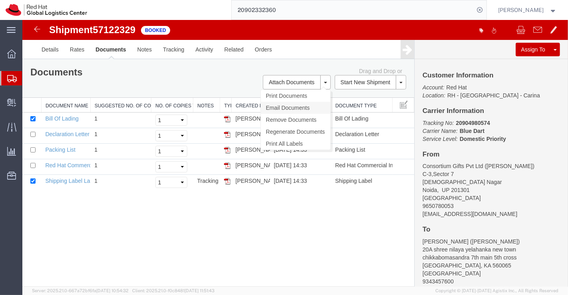
click at [287, 108] on link "Email Documents" at bounding box center [294, 108] width 69 height 12
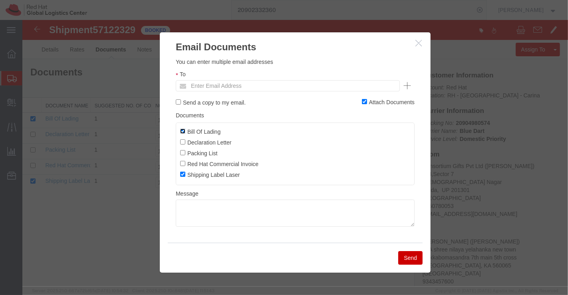
click at [182, 129] on input "Bill Of Lading" at bounding box center [182, 131] width 5 height 5
checkbox input "false"
click at [212, 81] on input "text" at bounding box center [232, 86] width 93 height 10
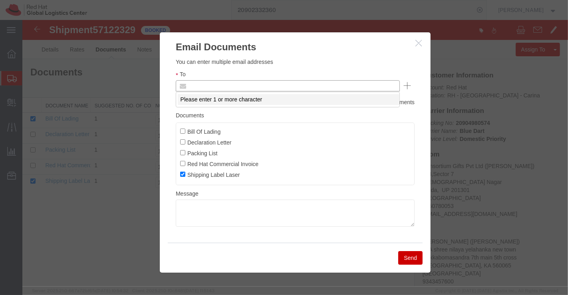
paste input "online@consortiumgifts.com"
type input "online@consortiumgifts.com"
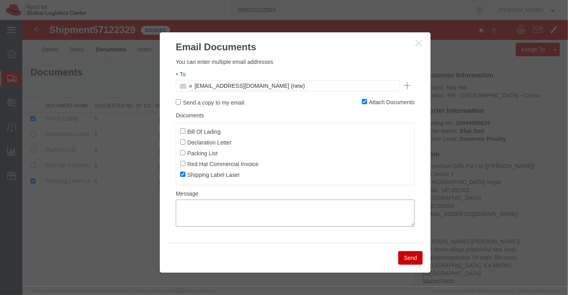
click at [257, 207] on textarea at bounding box center [294, 213] width 239 height 27
type textarea "Please find the shipping label."
click at [401, 258] on button "Send" at bounding box center [410, 258] width 24 height 14
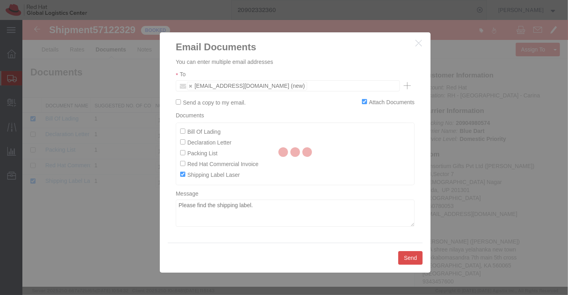
click at [414, 255] on div at bounding box center [294, 153] width 545 height 267
checkbox input "false"
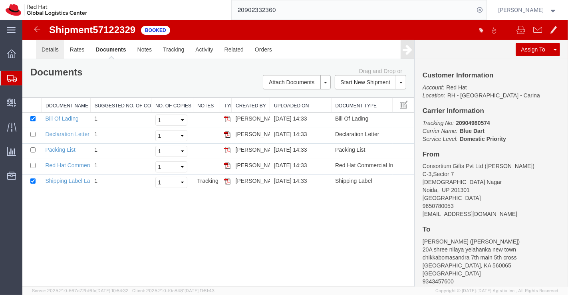
click at [48, 47] on link "Details" at bounding box center [50, 49] width 28 height 19
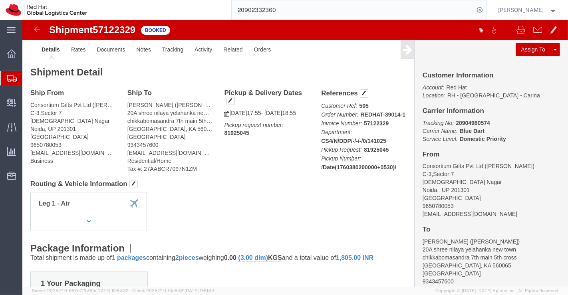
drag, startPoint x: 318, startPoint y: 187, endPoint x: 264, endPoint y: 129, distance: 79.4
click div "Leg 1 - Air"
click link "Clone Shipment"
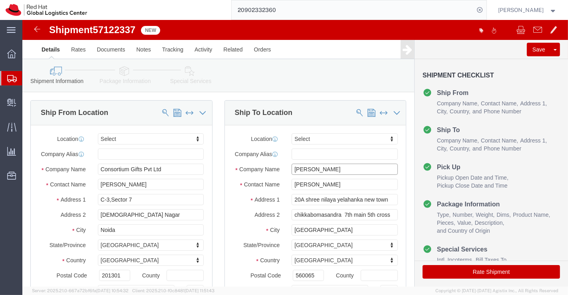
drag, startPoint x: 341, startPoint y: 155, endPoint x: 198, endPoint y: 151, distance: 143.0
click div "Ship To Location Location Select Select My Profile Location RH - Amsterdam - MS…"
paste input "Sumantro Mukherjee"
type input "Sumantro Mukherjee"
drag, startPoint x: 318, startPoint y: 171, endPoint x: 251, endPoint y: 167, distance: 67.6
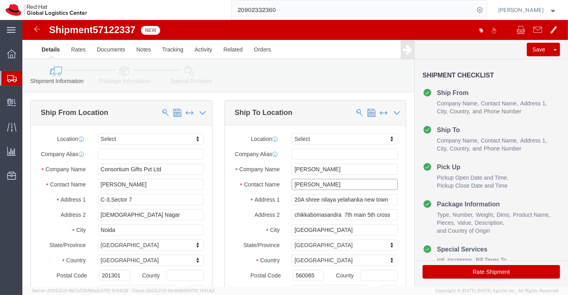
click div "Contact Name Mr Vinay Mulugund"
paste input "Sumantro Mukherjee"
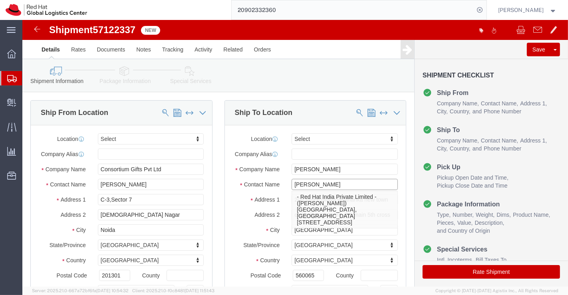
type input "Sumantro Mukherjee"
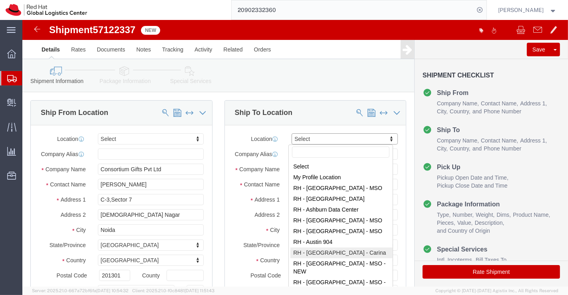
select select "37925"
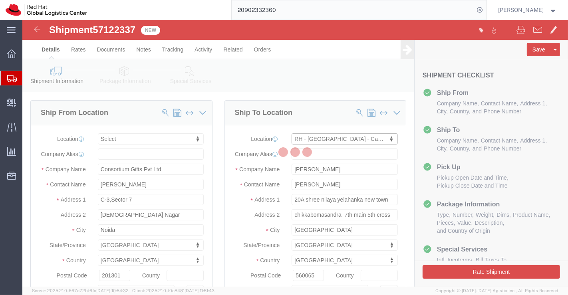
type input "BENGLURU"
type input "Red Hat India Private Limited"
type input "Bagmane [GEOGRAPHIC_DATA]"
type input "FL 10, [GEOGRAPHIC_DATA], [GEOGRAPHIC_DATA]"
type input "[GEOGRAPHIC_DATA]"
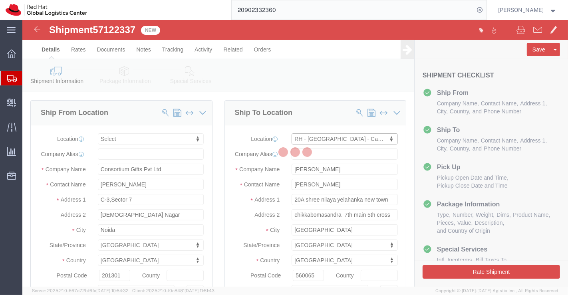
select select "KA"
type input "560037"
type input "918067935000"
checkbox input "false"
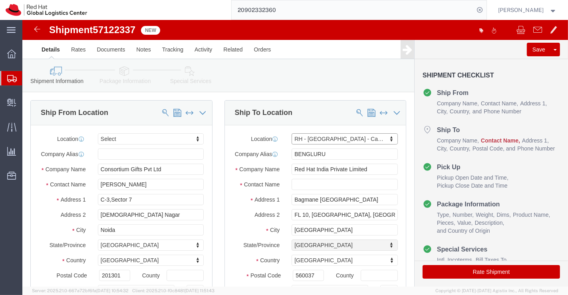
select select "KA"
click div "Ship To Location Location RH - Bangalore - Carina Select My Profile Location RH…"
click input "text"
paste input "Sumantro Mukherjee"
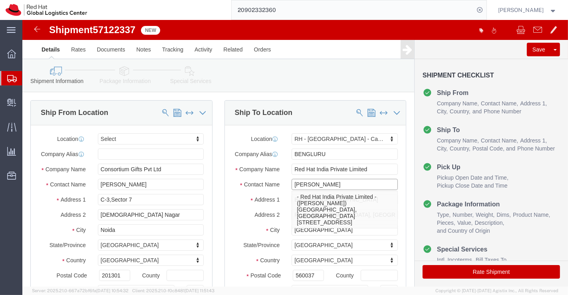
type input "Sumantro Mukherjee"
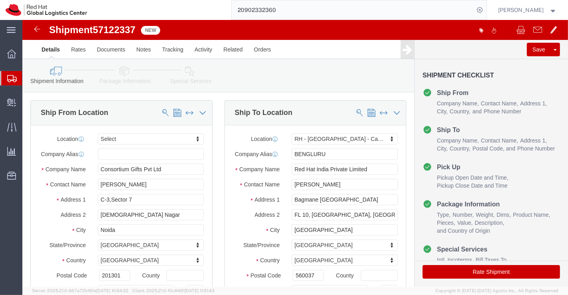
click div "Ship From Location Location Select Select My Profile Location RH - Amsterdam - …"
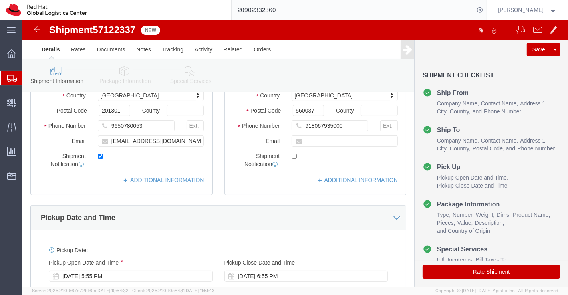
scroll to position [177, 0]
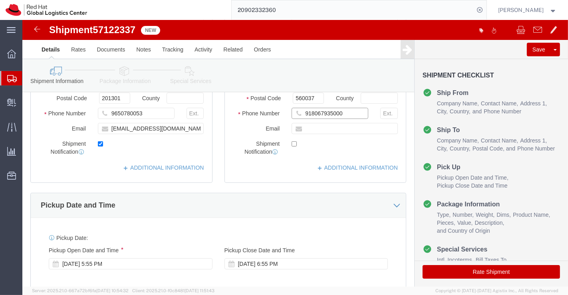
drag, startPoint x: 329, startPoint y: 100, endPoint x: 271, endPoint y: 107, distance: 58.6
click div "918067935000"
paste input "8067935000"
type input "8067935000"
click input "text"
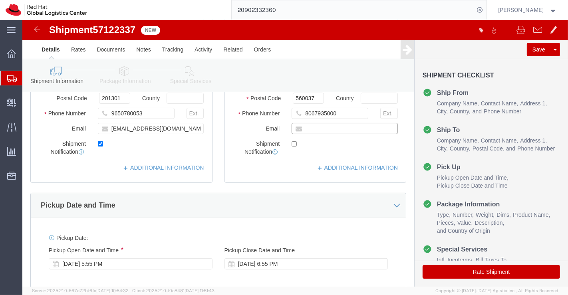
paste input "sumantro@redhat.com"
type input "sumantro@redhat.com"
click input "checkbox"
checkbox input "true"
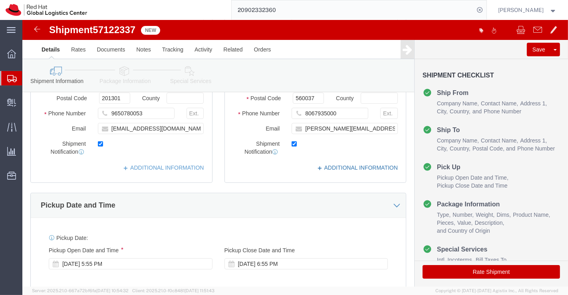
click link "ADDITIONAL INFORMATION"
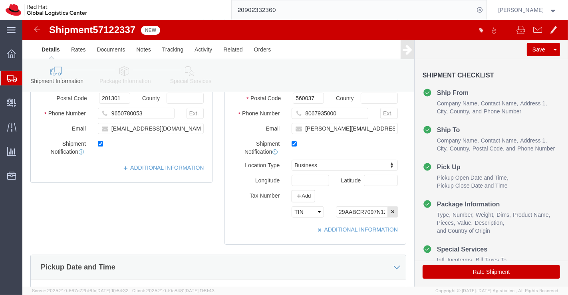
click div "Ship To Location Location RH - Bangalore - Carina Select My Profile Location RH…"
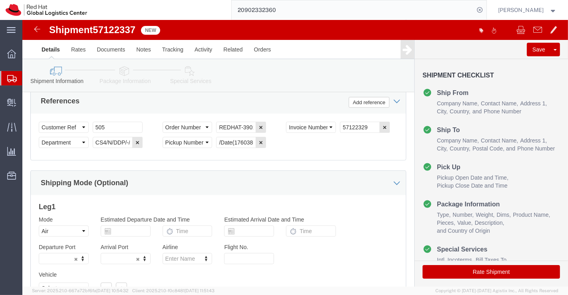
scroll to position [532, 0]
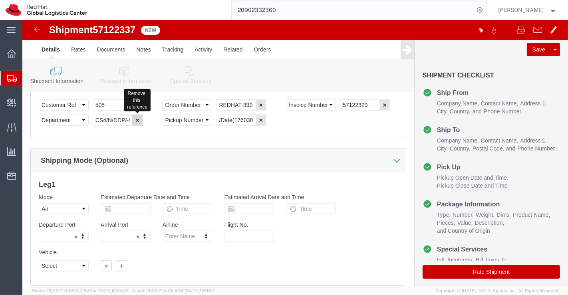
click icon "button"
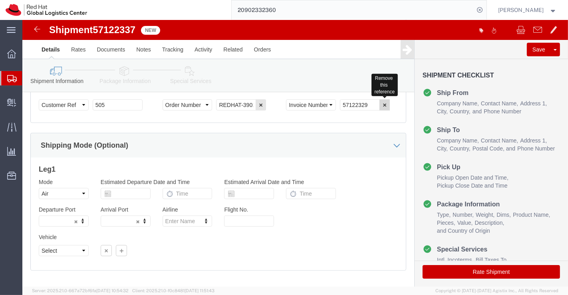
click icon "button"
drag, startPoint x: 192, startPoint y: 88, endPoint x: 244, endPoint y: 89, distance: 52.3
click div "REDHAT-39014-1"
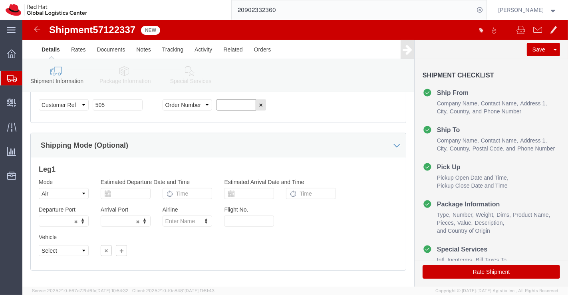
paste input "REDHAT-39026-1"
type input "REDHAT-39026-1"
click select "Select Air Less than Truckload Multi-Leg Ocean Freight Rail Small Parcel Truckl…"
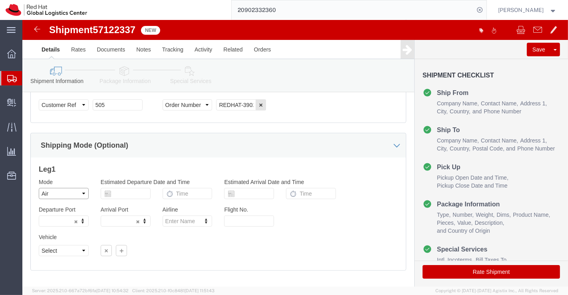
select select
click select "Select Air Less than Truckload Multi-Leg Ocean Freight Rail Small Parcel Truckl…"
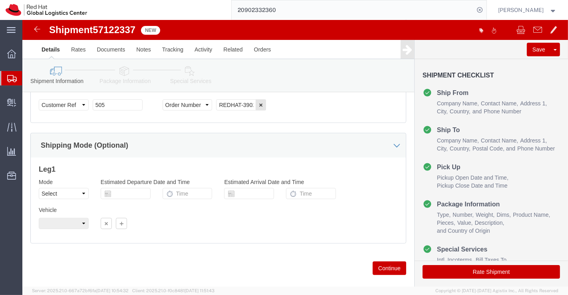
click icon
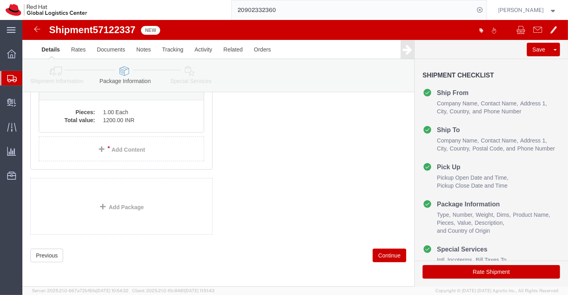
scroll to position [100, 0]
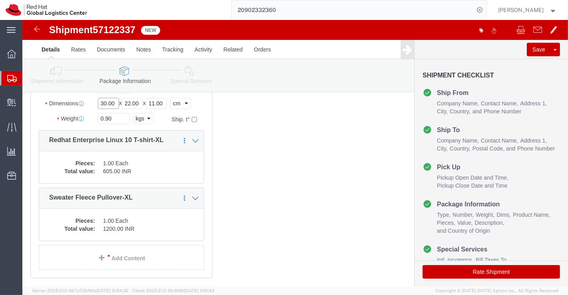
click input "30.00"
type input "38.00"
click input "22.00"
type input "31.00"
click input "11.00"
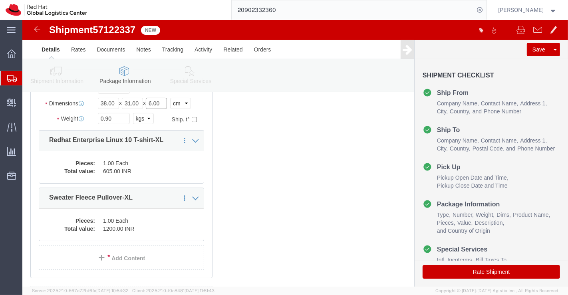
type input "6.00"
click div "1 x Your Packaging Package Type Select Case(s) Crate(s) Envelope Large Box Medi…"
click input "0.90"
type input "0.70"
click div "1 x Your Packaging Package Type Select Case(s) Crate(s) Envelope Large Box Medi…"
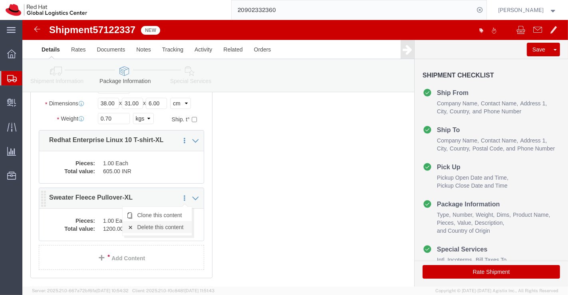
click link "Delete this content"
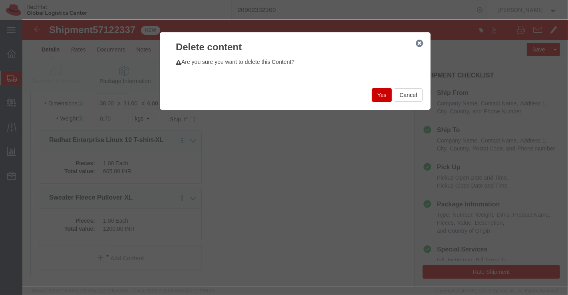
click button "Yes"
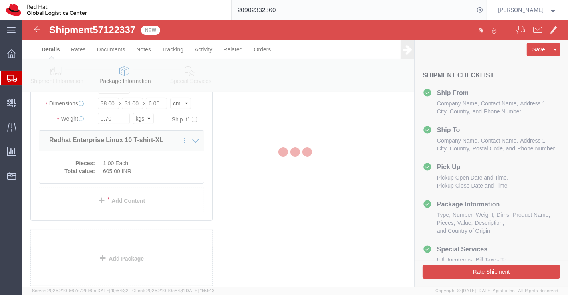
scroll to position [43, 0]
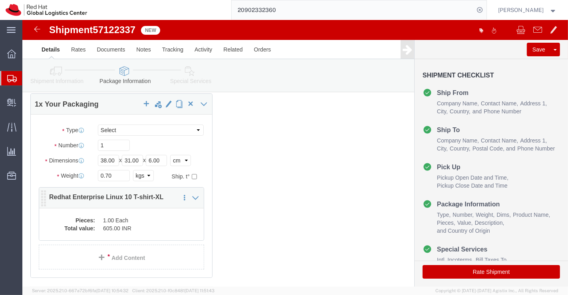
click dd "1.00 Each"
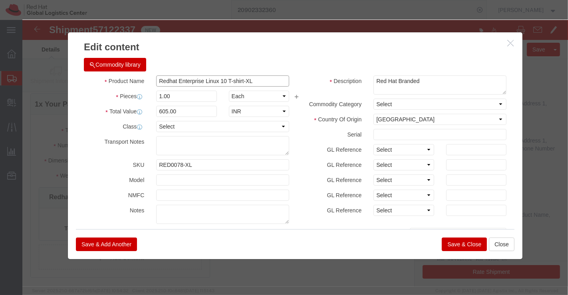
drag, startPoint x: 239, startPoint y: 60, endPoint x: 106, endPoint y: 59, distance: 132.6
click div "Product Name Redhat Enterprise Linux 10 T-shirt-XL"
paste input "BRM-Boardroom Jacket-XL"
type input "BRM-Boardroom Jacket-XL"
click input "605.00"
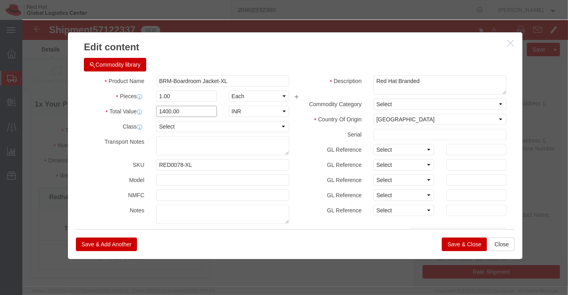
type input "1400.00"
click div "Commodity library Product Name BRM-Boardroom Jacket-XL Pieces 1.00 Select Bag B…"
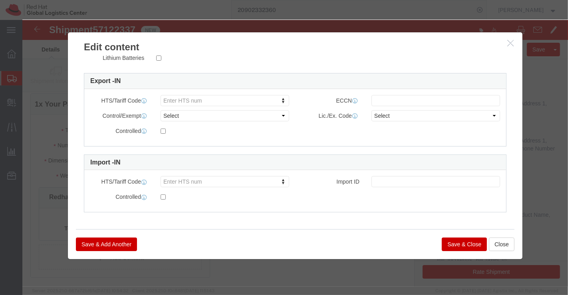
click button "Save & Close"
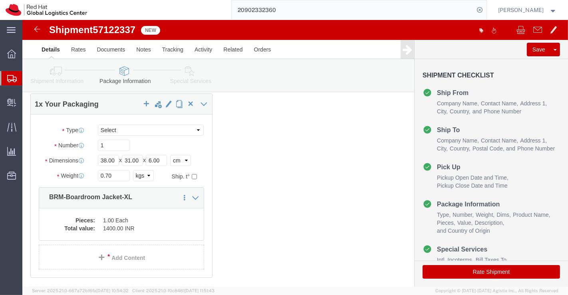
click icon
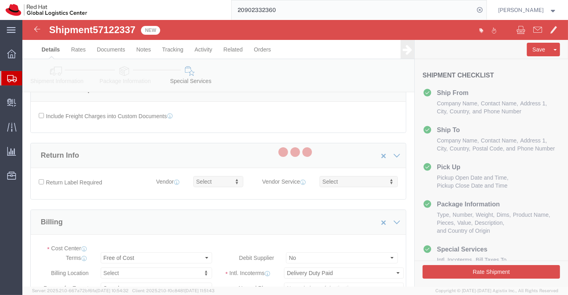
select select "COSTCENTER"
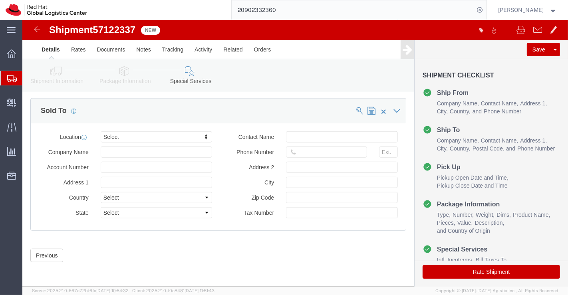
scroll to position [490, 0]
click button "Rate Shipment"
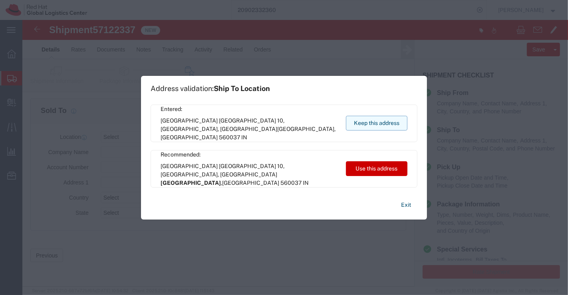
click at [386, 122] on button "Keep this address" at bounding box center [376, 123] width 61 height 15
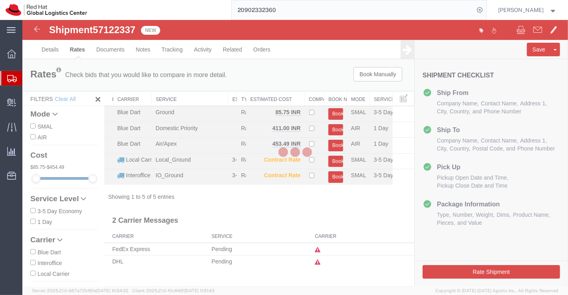
scroll to position [0, 0]
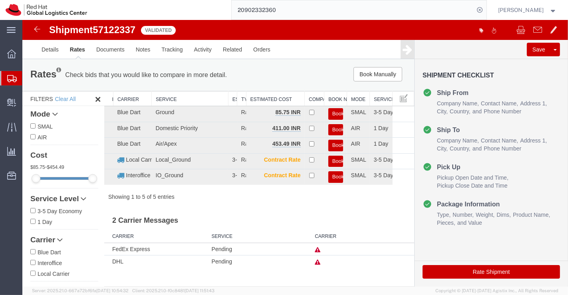
drag, startPoint x: 336, startPoint y: 130, endPoint x: 331, endPoint y: 111, distance: 20.2
click at [336, 130] on button "Book" at bounding box center [335, 130] width 15 height 12
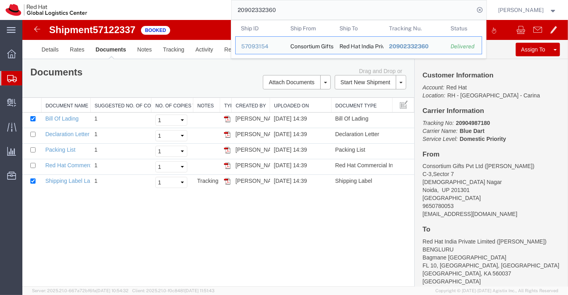
drag, startPoint x: 287, startPoint y: 12, endPoint x: 232, endPoint y: 13, distance: 55.5
click at [232, 13] on input "20902332360" at bounding box center [353, 9] width 243 height 19
click at [301, 244] on div "Shipment 57122337 5 of 5 Booked Details Rates Documents Notes Tracking Activity…" at bounding box center [294, 153] width 545 height 267
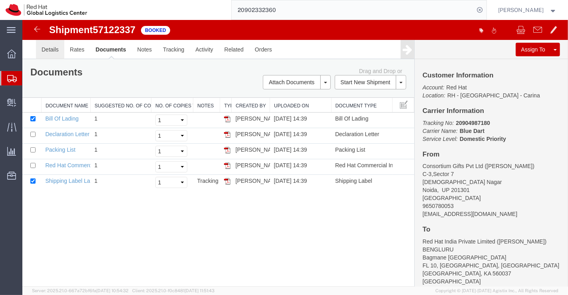
click at [49, 48] on link "Details" at bounding box center [50, 49] width 28 height 19
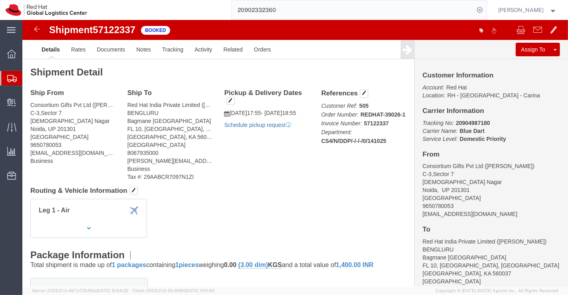
click link "Schedule pickup request"
click link "Documents"
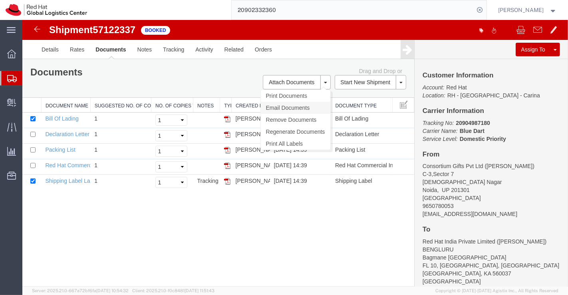
click at [296, 105] on link "Email Documents" at bounding box center [294, 108] width 69 height 12
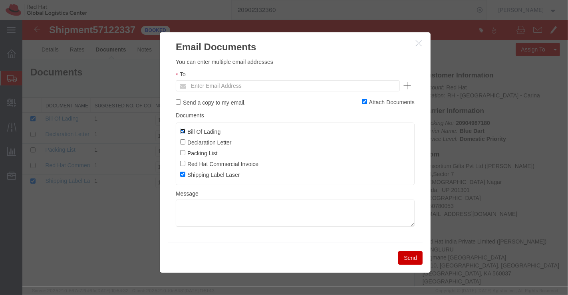
click at [182, 131] on input "Bill Of Lading" at bounding box center [182, 131] width 5 height 5
checkbox input "false"
click at [224, 85] on input "text" at bounding box center [232, 86] width 93 height 10
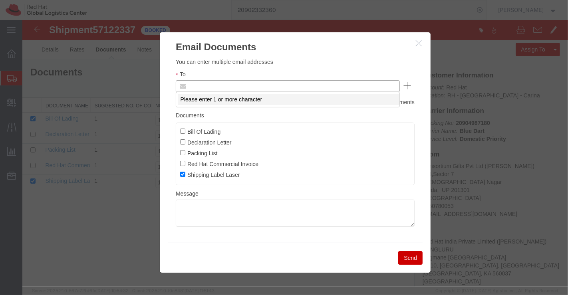
paste input "online@consortiumgifts.com"
type input "online@consortiumgifts.com"
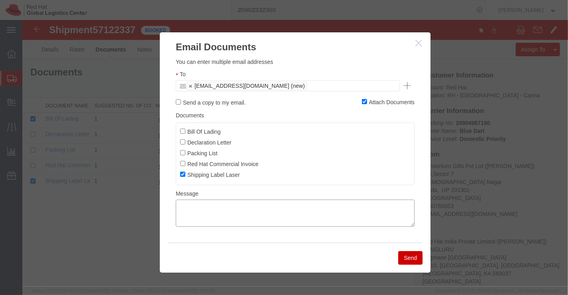
click at [246, 208] on textarea at bounding box center [294, 213] width 239 height 27
type textarea "Please find the shipping label."
click at [407, 256] on button "Send" at bounding box center [410, 258] width 24 height 14
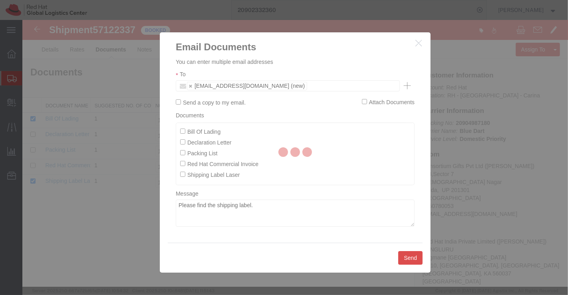
checkbox input "false"
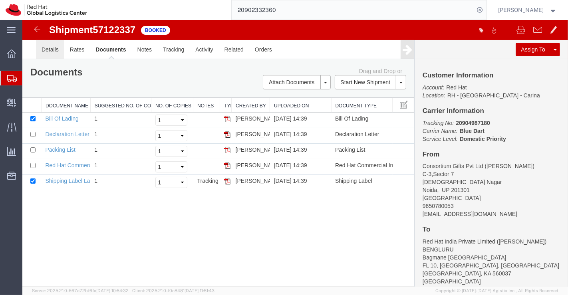
click at [53, 50] on link "Details" at bounding box center [50, 49] width 28 height 19
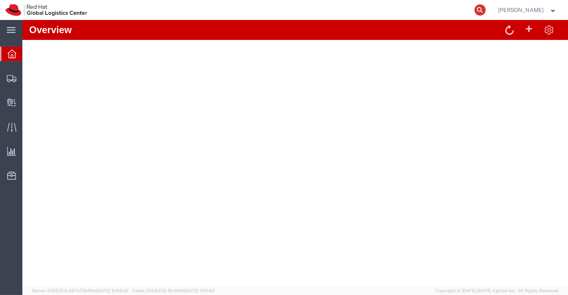
click at [482, 11] on icon at bounding box center [479, 9] width 11 height 11
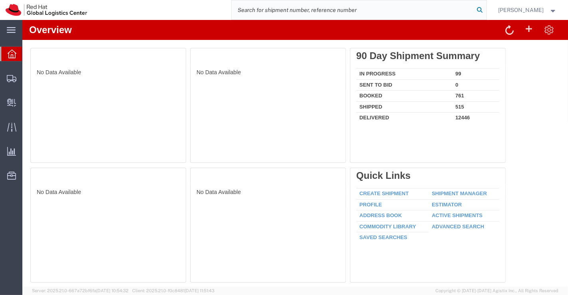
paste input "20902332360"
type input "20902332360"
click at [478, 10] on icon at bounding box center [479, 9] width 11 height 11
paste input "394225672772"
type input "394225672772"
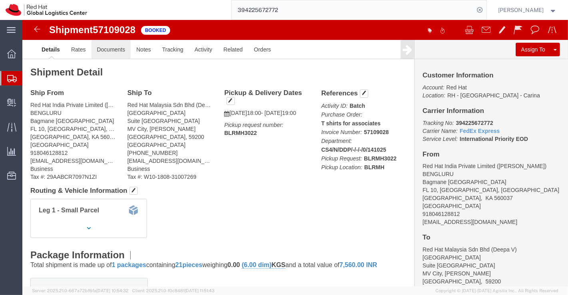
click link "Documents"
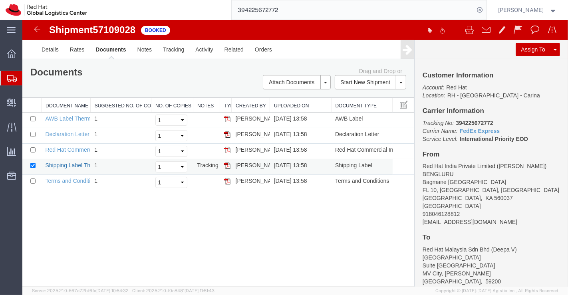
click at [65, 164] on link "Shipping Label Thermal" at bounding box center [74, 165] width 59 height 6
